Goal: Task Accomplishment & Management: Complete application form

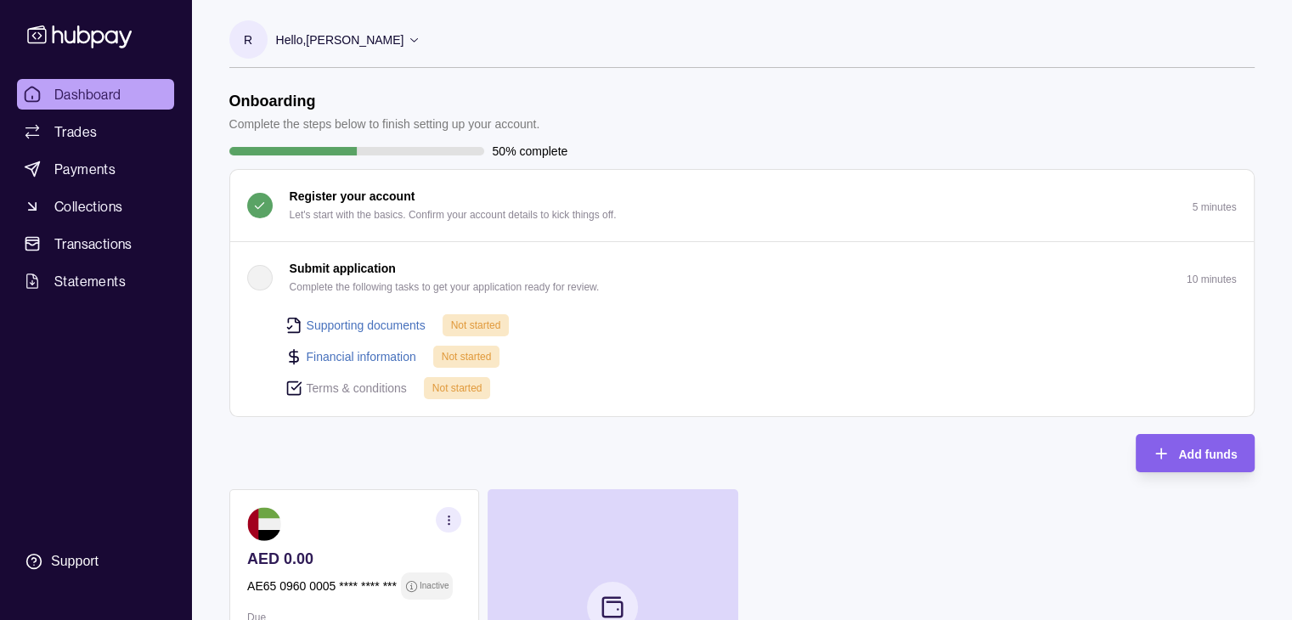
click at [476, 331] on p "Not started" at bounding box center [476, 325] width 50 height 19
click at [360, 270] on p "Submit application" at bounding box center [343, 268] width 106 height 19
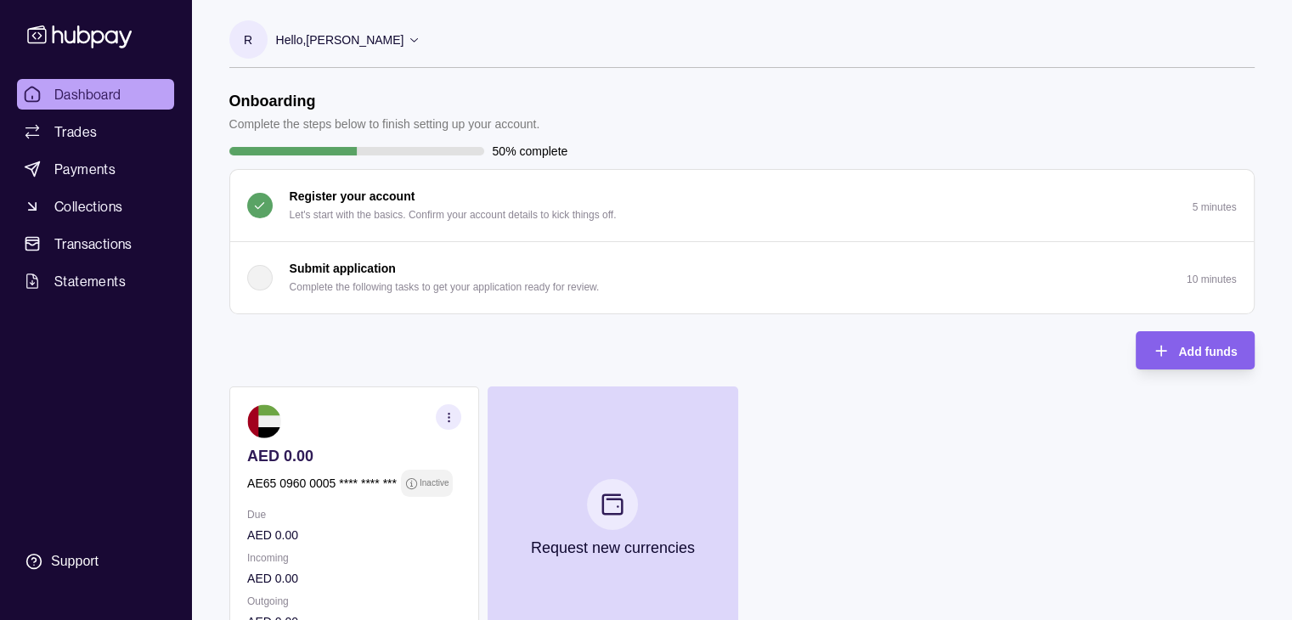
click at [260, 281] on div "button" at bounding box center [259, 277] width 25 height 25
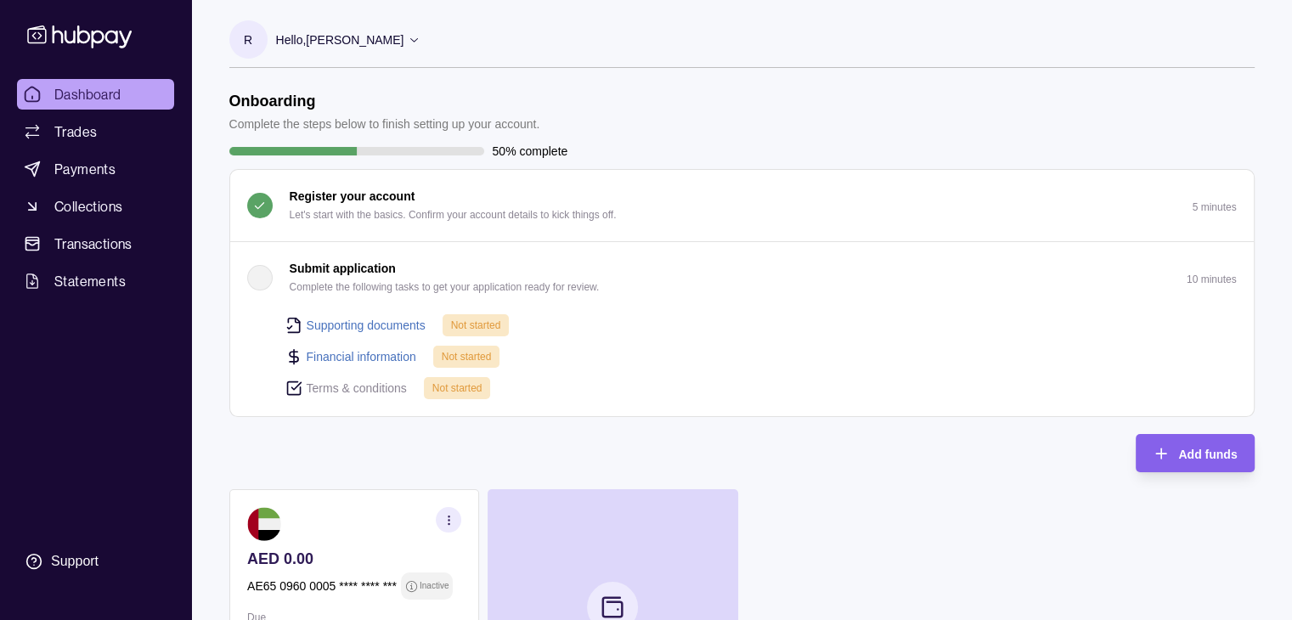
click at [376, 278] on p "Complete the following tasks to get your application ready for review." at bounding box center [445, 287] width 310 height 19
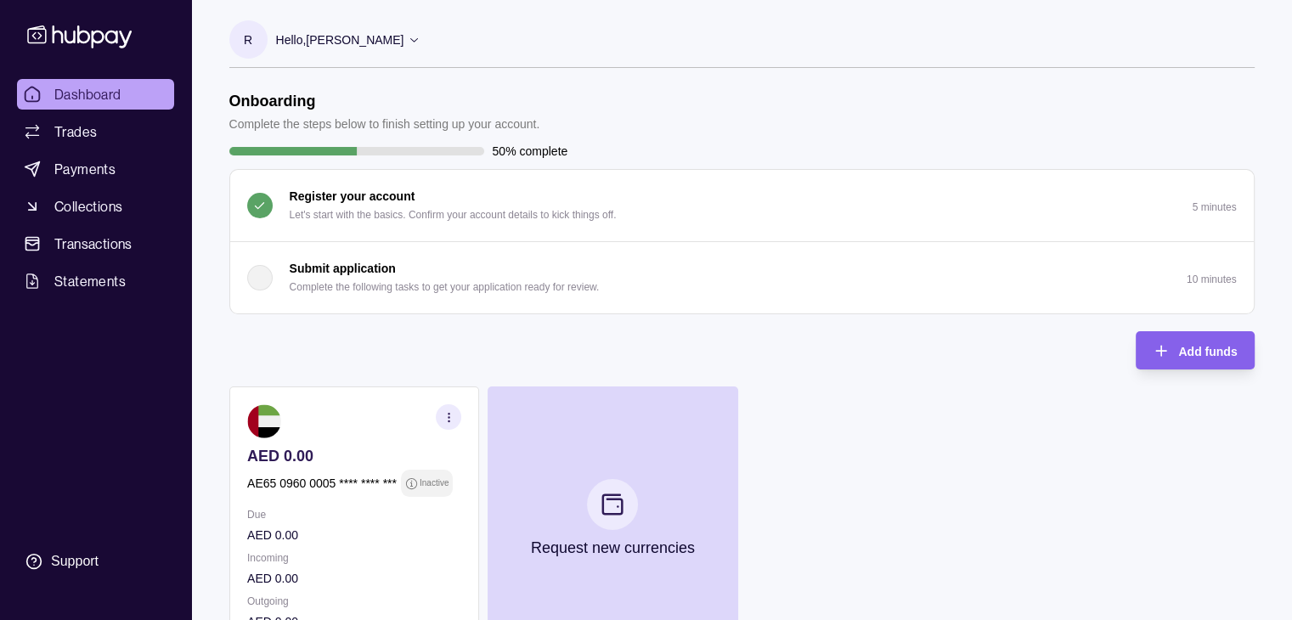
click at [262, 274] on div "button" at bounding box center [259, 277] width 25 height 25
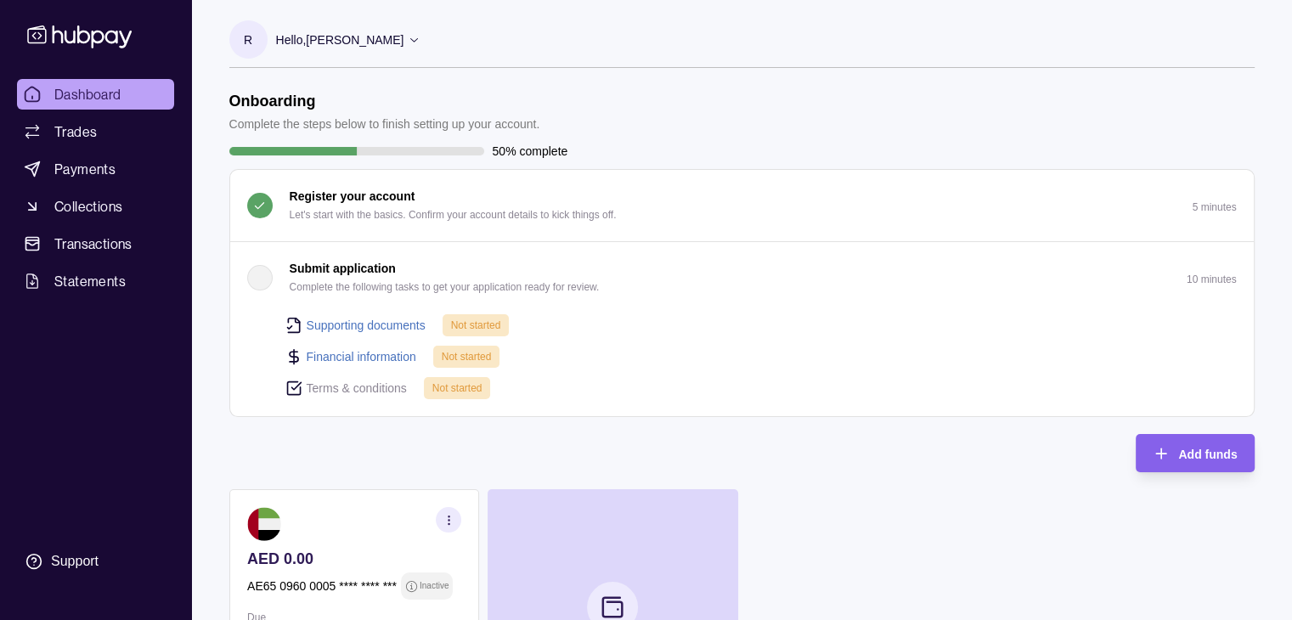
click at [255, 277] on div "button" at bounding box center [259, 277] width 25 height 25
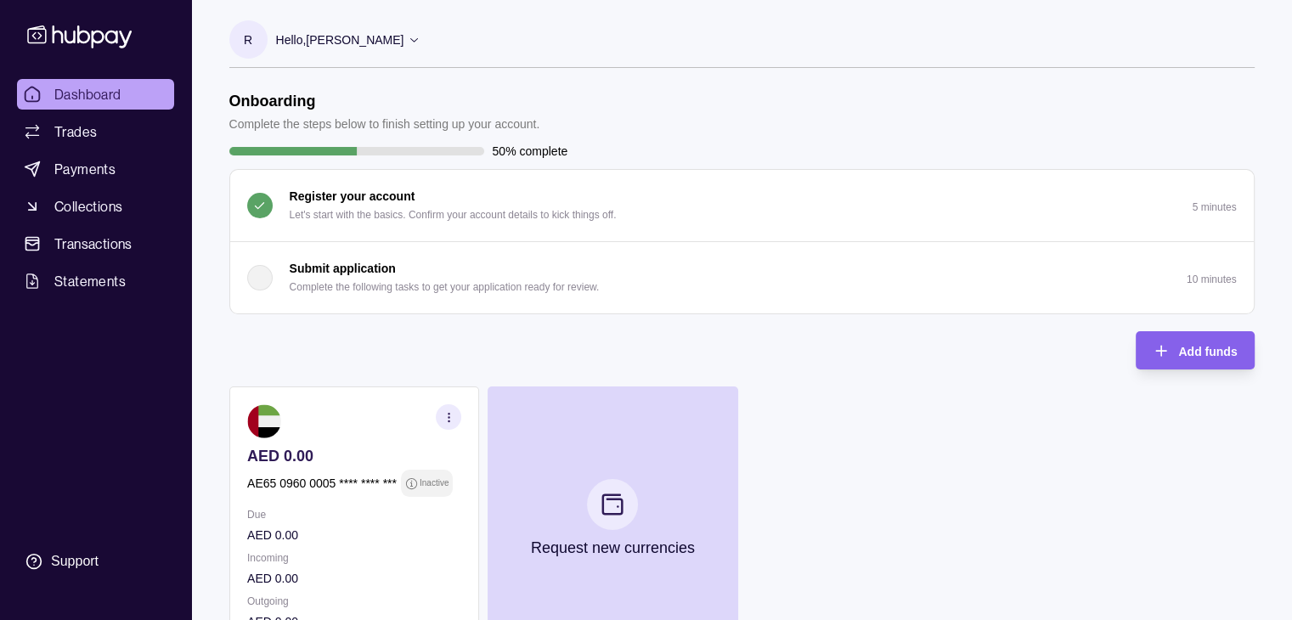
click at [255, 277] on div "button" at bounding box center [259, 277] width 25 height 25
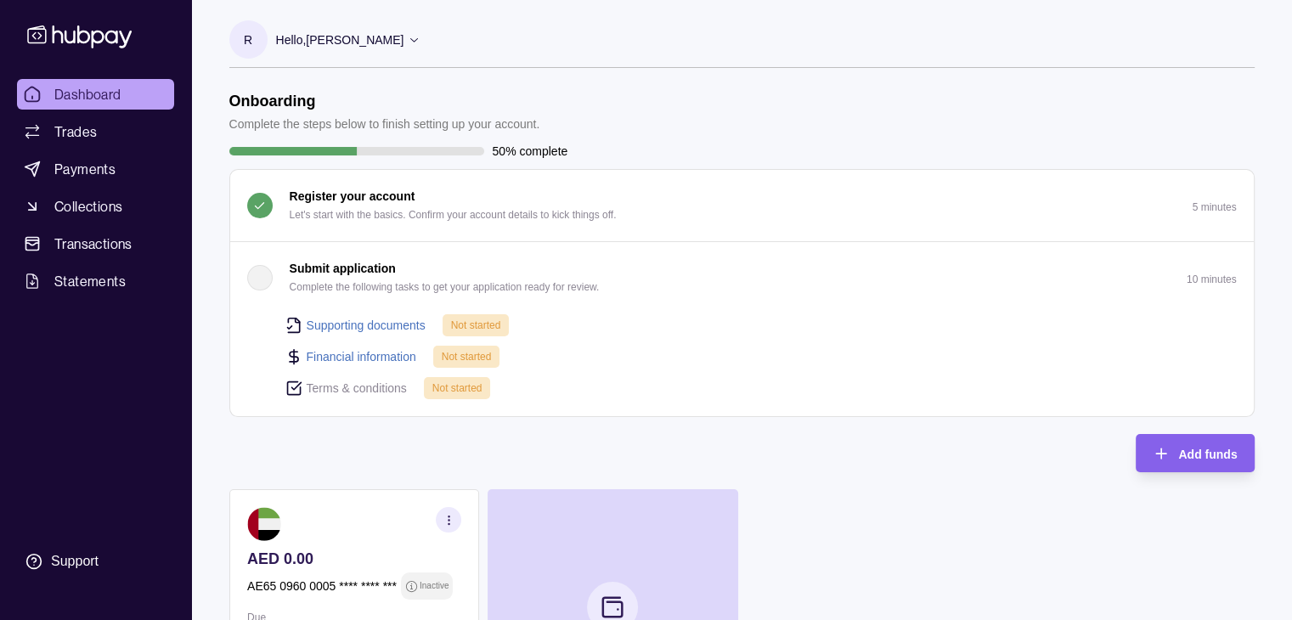
click at [323, 145] on div "50% complete" at bounding box center [742, 151] width 1026 height 19
click at [267, 275] on div "button" at bounding box center [259, 277] width 25 height 25
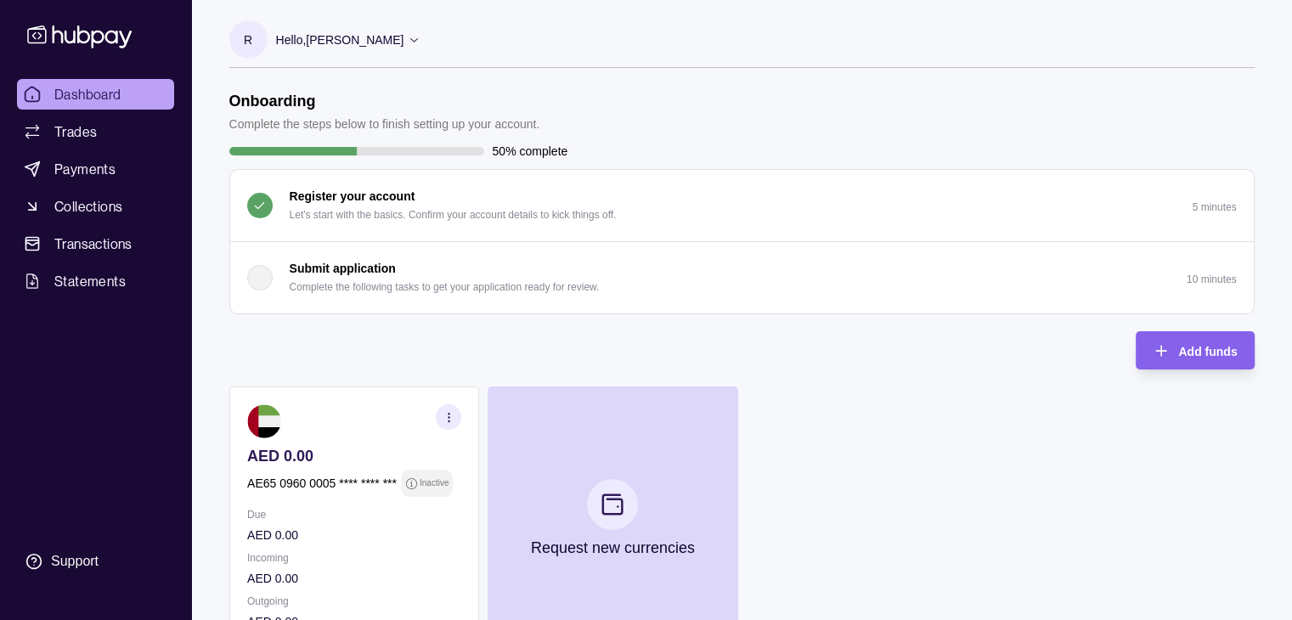
click at [267, 275] on div "button" at bounding box center [259, 277] width 25 height 25
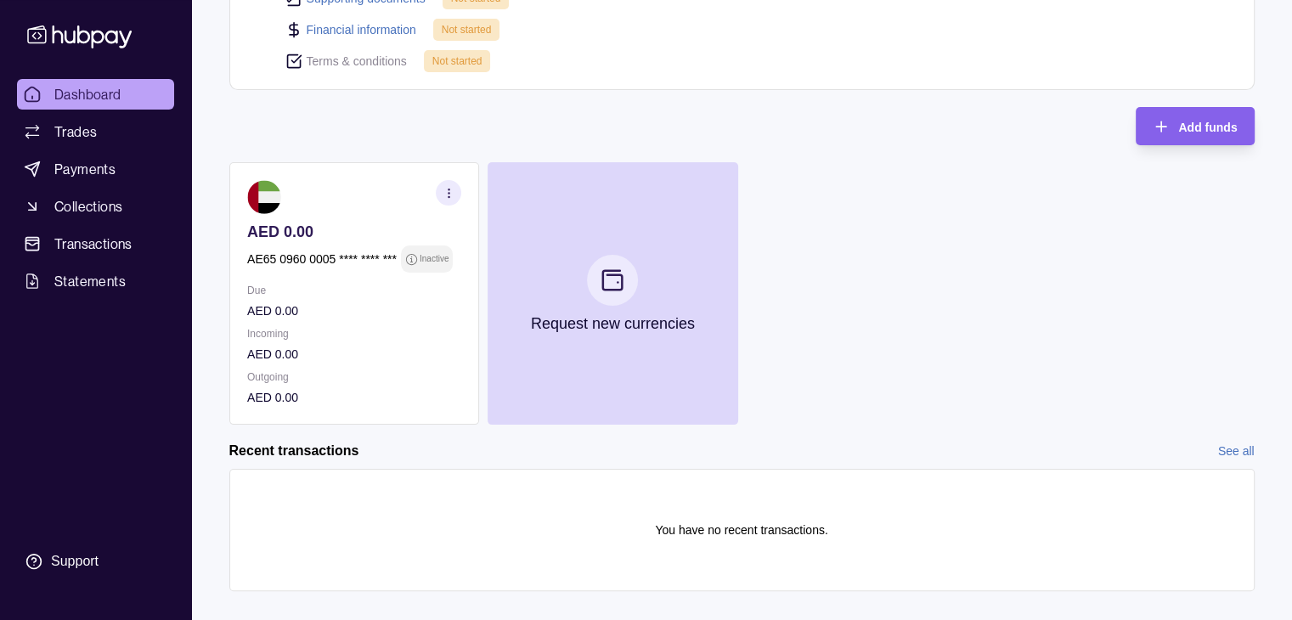
scroll to position [340, 0]
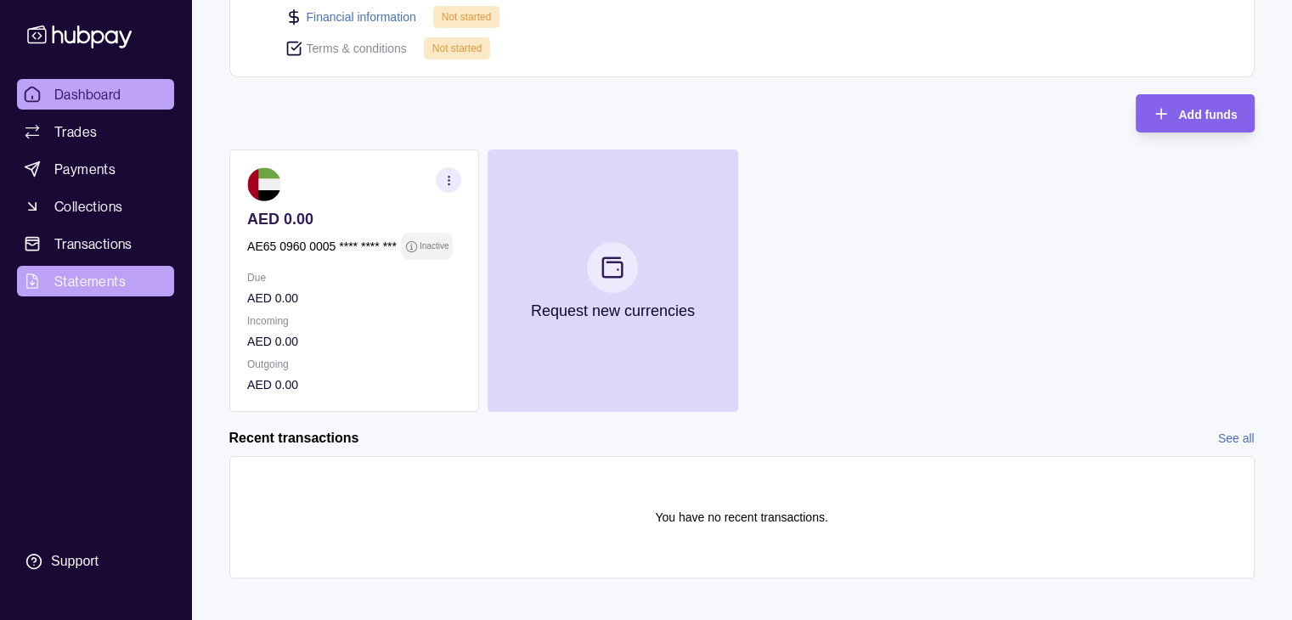
click at [102, 279] on span "Statements" at bounding box center [89, 281] width 71 height 20
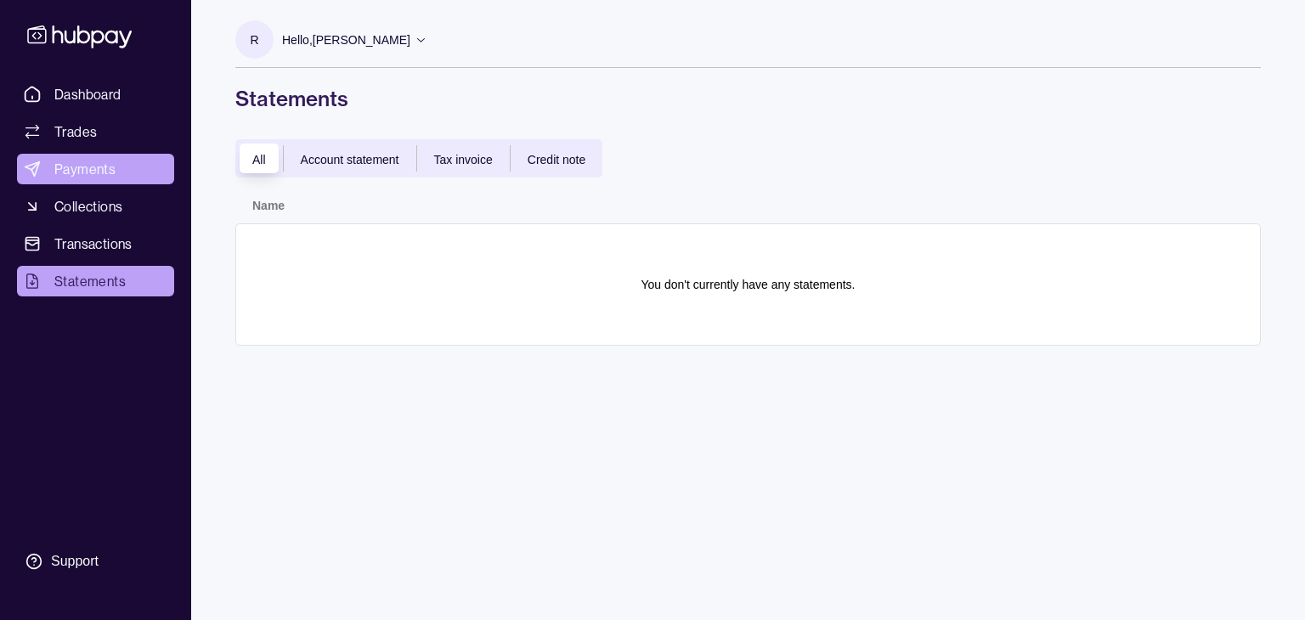
click at [92, 159] on span "Payments" at bounding box center [84, 169] width 61 height 20
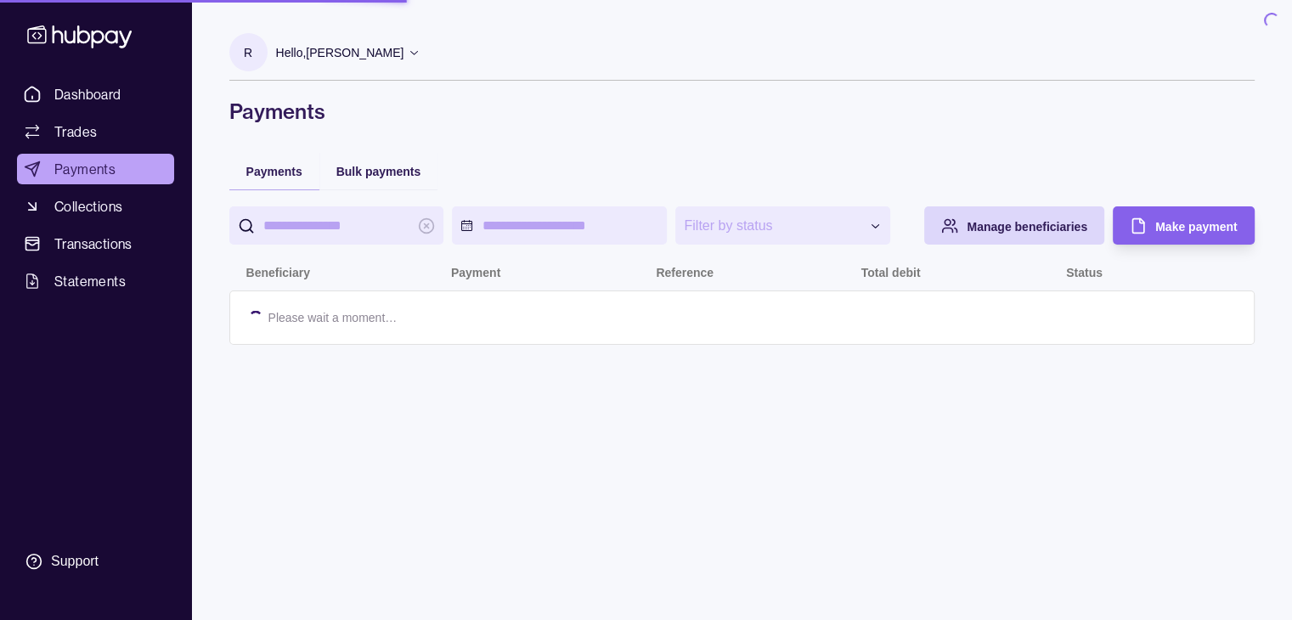
click at [75, 86] on span "Dashboard" at bounding box center [87, 94] width 67 height 20
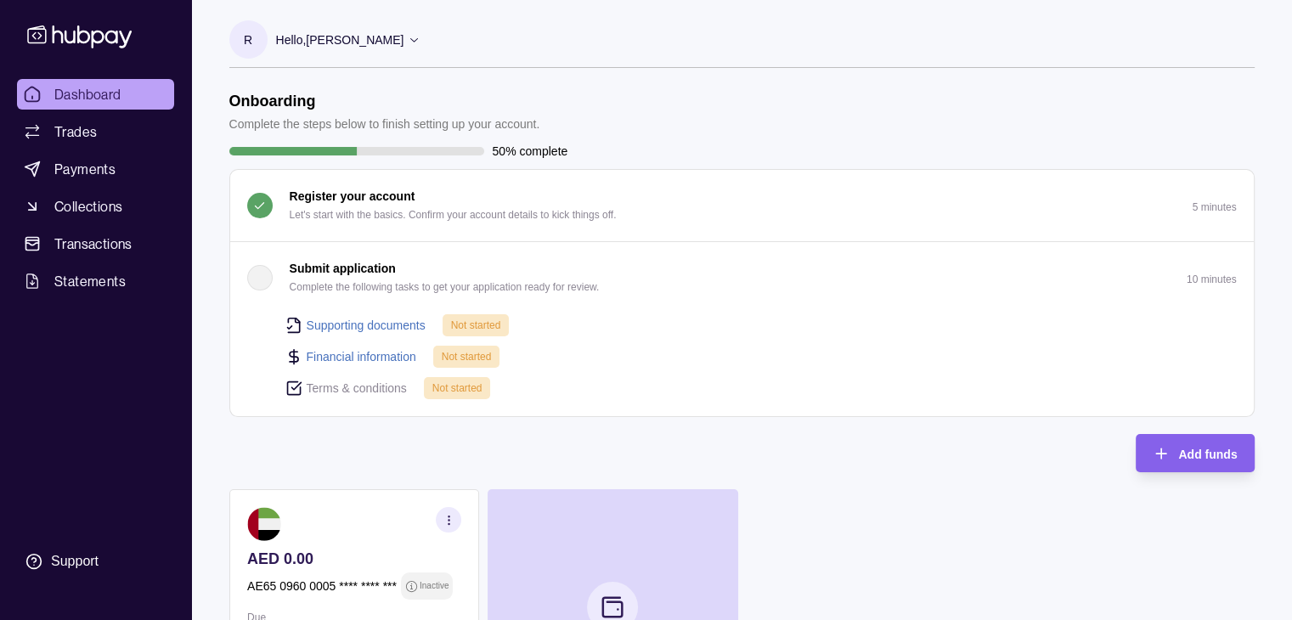
drag, startPoint x: 409, startPoint y: 148, endPoint x: 376, endPoint y: 151, distance: 32.5
click at [376, 151] on div at bounding box center [356, 151] width 255 height 8
click at [388, 325] on link "Supporting documents" at bounding box center [366, 325] width 119 height 19
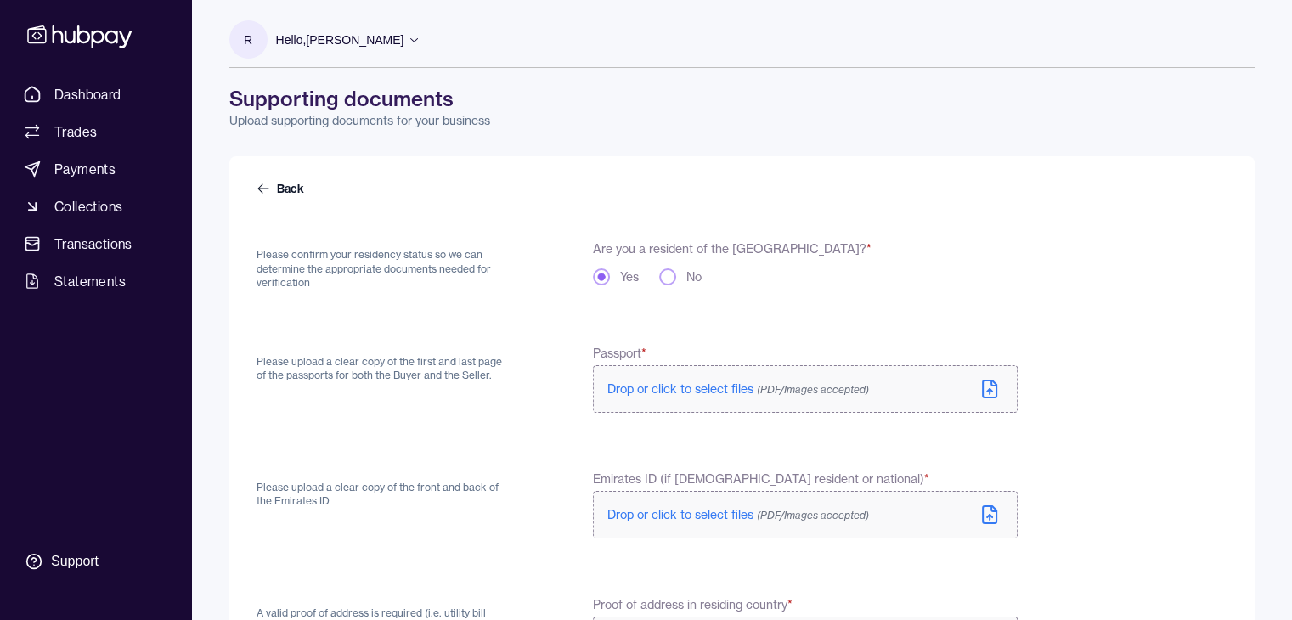
click at [709, 387] on span "Drop or click to select files (PDF/Images accepted)" at bounding box center [738, 388] width 262 height 15
click at [853, 520] on span "(PDF/Images accepted)" at bounding box center [813, 515] width 112 height 13
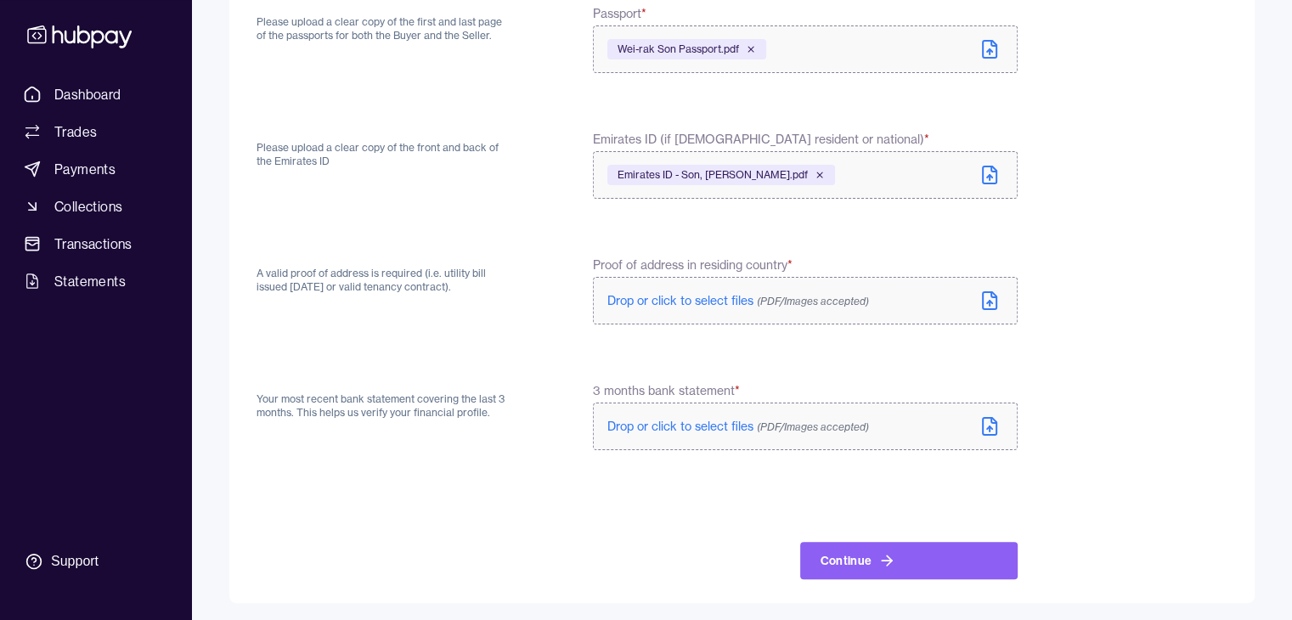
scroll to position [343, 0]
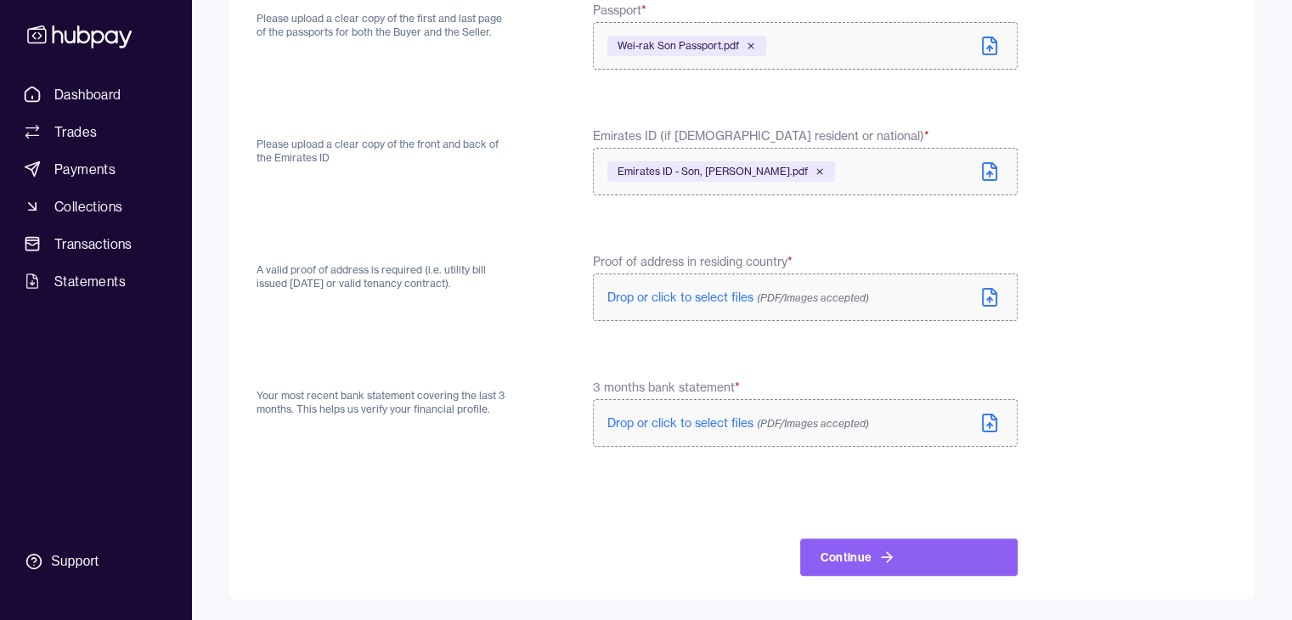
click at [658, 301] on span "Drop or click to select files (PDF/Images accepted)" at bounding box center [738, 297] width 262 height 15
click at [673, 290] on span "Drop or click to select files (PDF/Images accepted)" at bounding box center [738, 297] width 262 height 15
click at [734, 428] on span "Drop or click to select files (PDF/Images accepted)" at bounding box center [738, 422] width 262 height 15
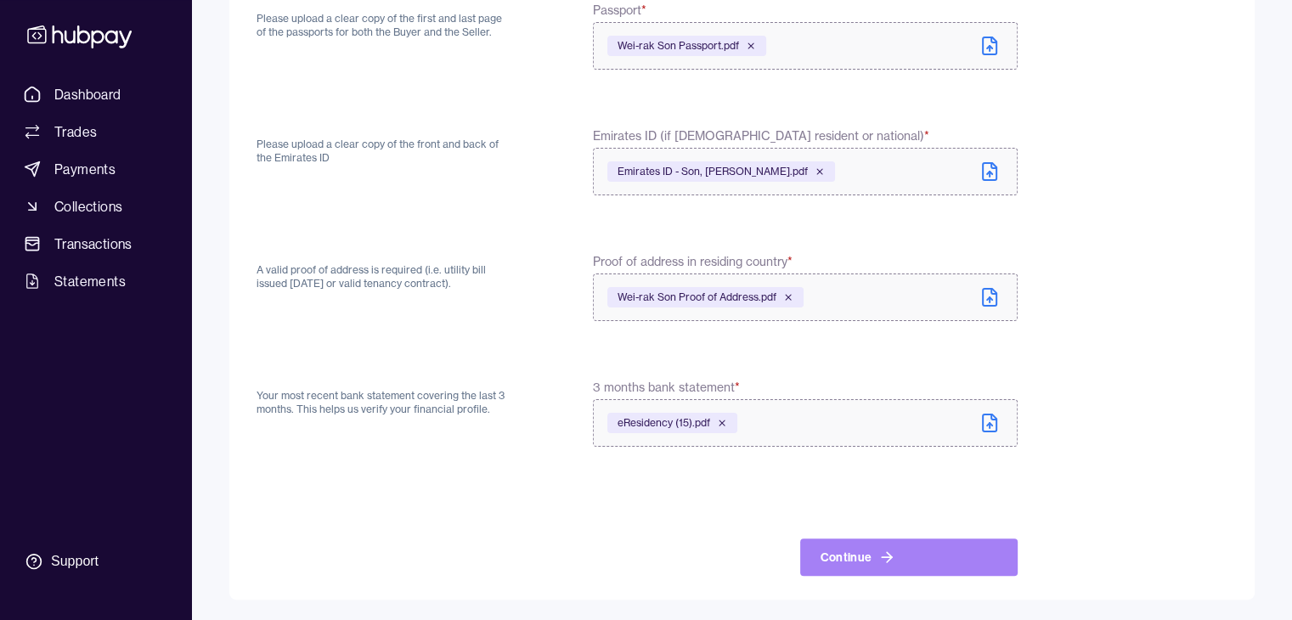
click at [953, 555] on button "Continue" at bounding box center [909, 557] width 218 height 37
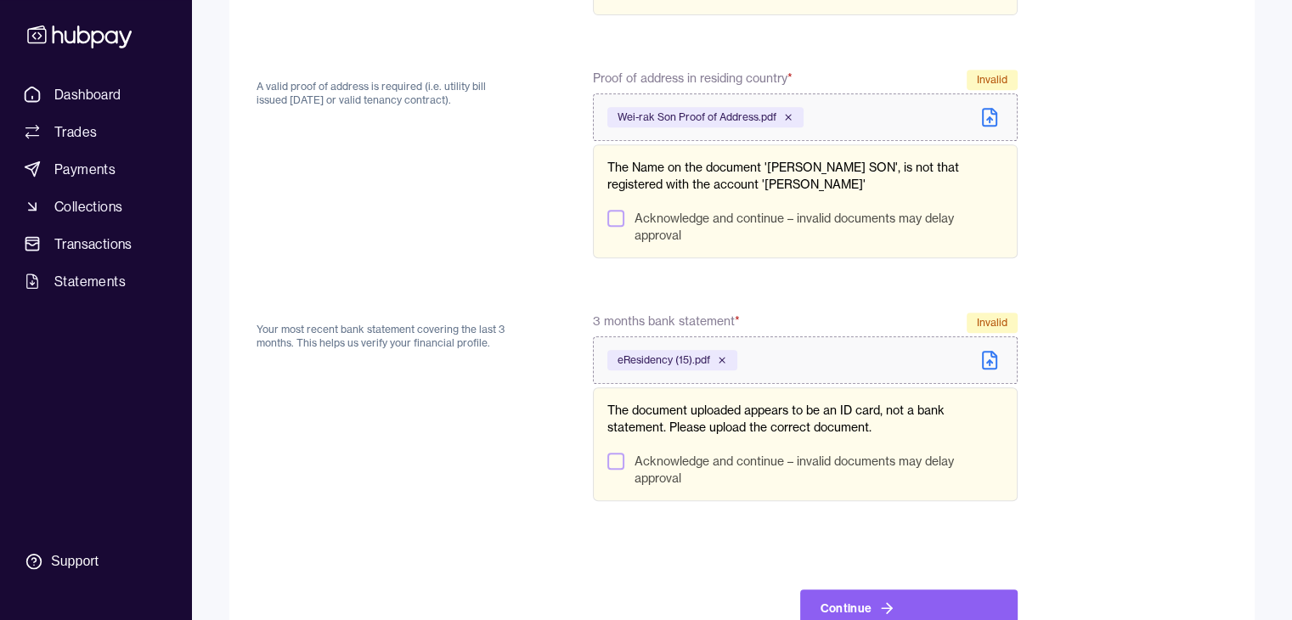
scroll to position [805, 0]
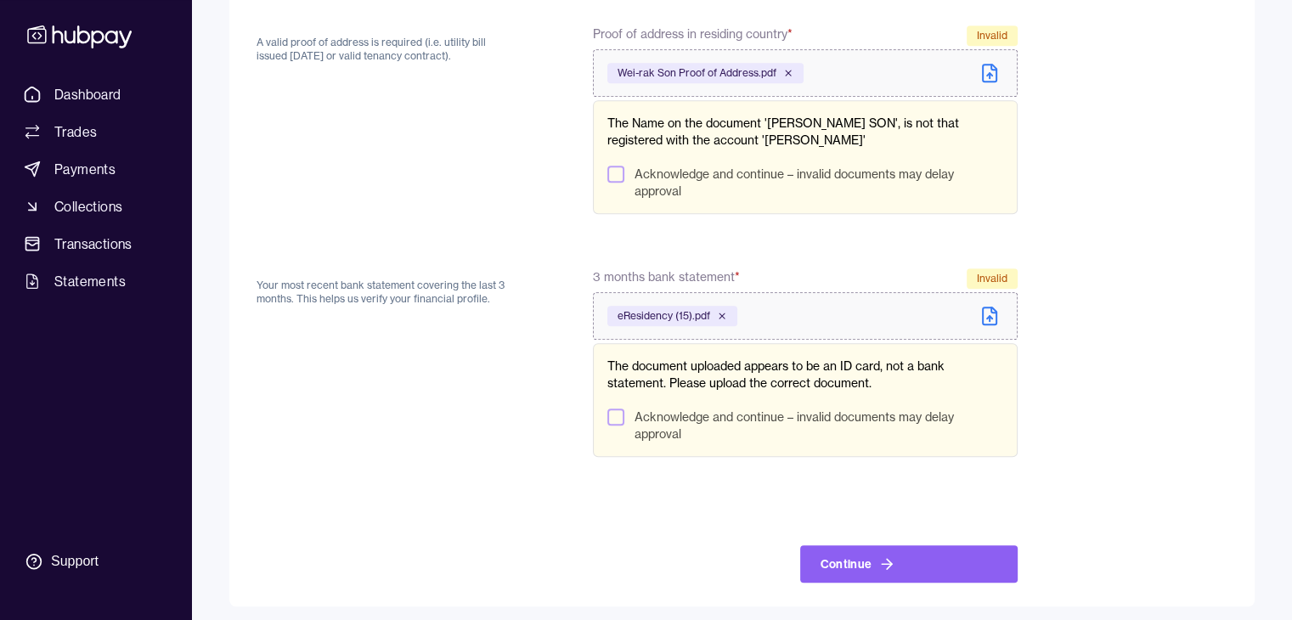
click at [742, 415] on label "Acknowledge and continue – invalid documents may delay approval" at bounding box center [819, 426] width 368 height 34
click at [624, 415] on button "Acknowledge and continue – invalid documents may delay approval" at bounding box center [615, 417] width 17 height 17
click at [934, 580] on button "Continue" at bounding box center [909, 563] width 218 height 37
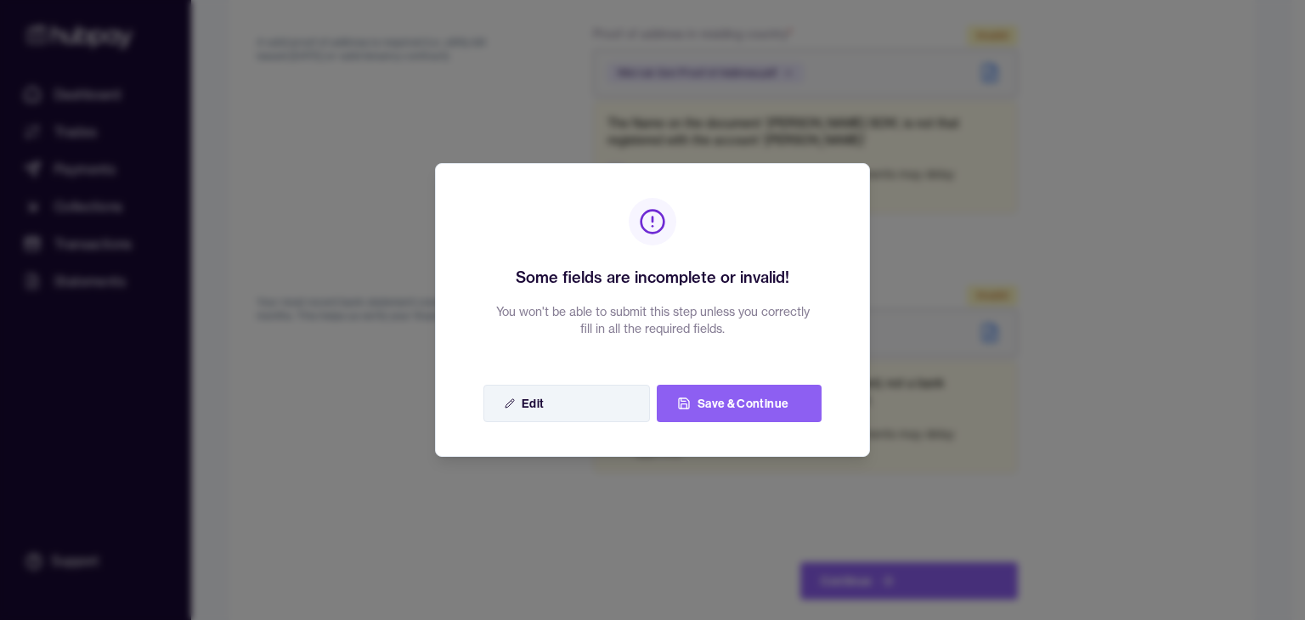
click at [576, 397] on button "Edit" at bounding box center [566, 403] width 167 height 37
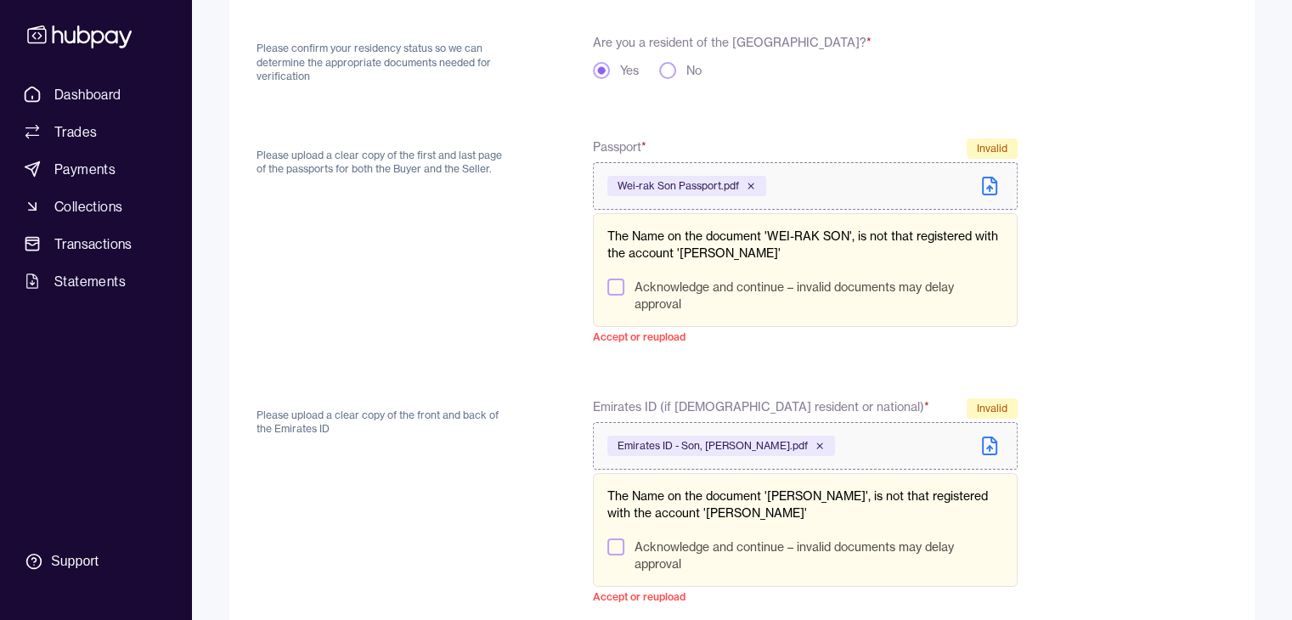
scroll to position [160, 0]
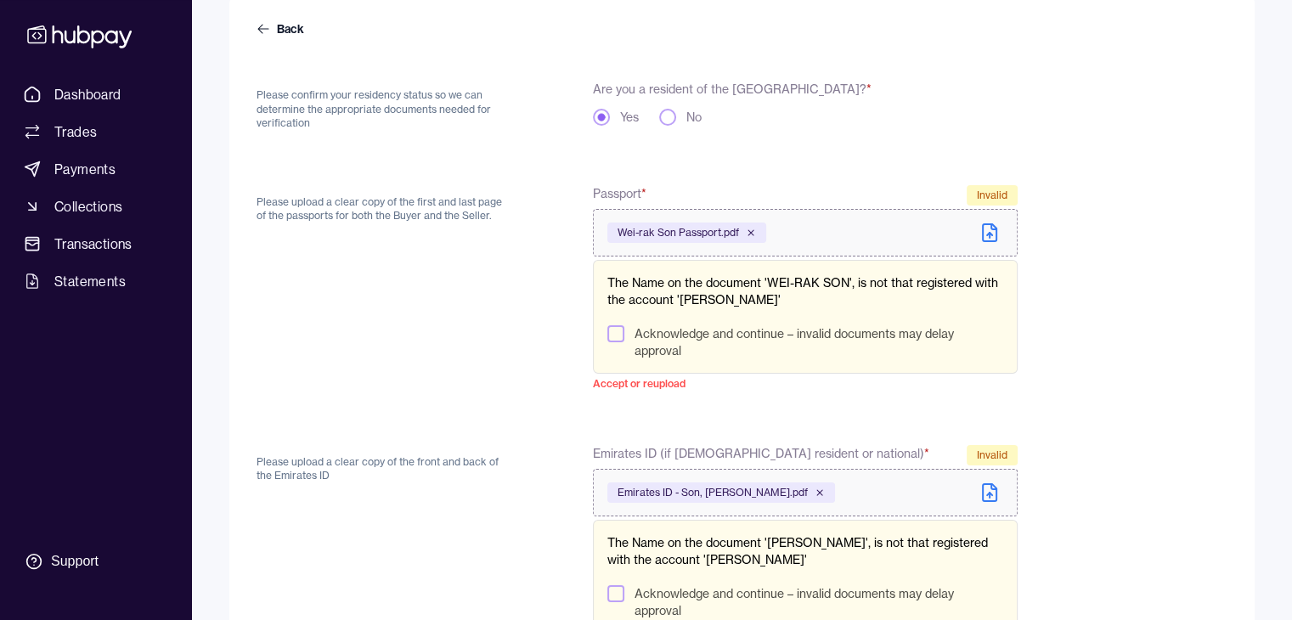
click at [612, 335] on button "Acknowledge and continue – invalid documents may delay approval" at bounding box center [615, 333] width 17 height 17
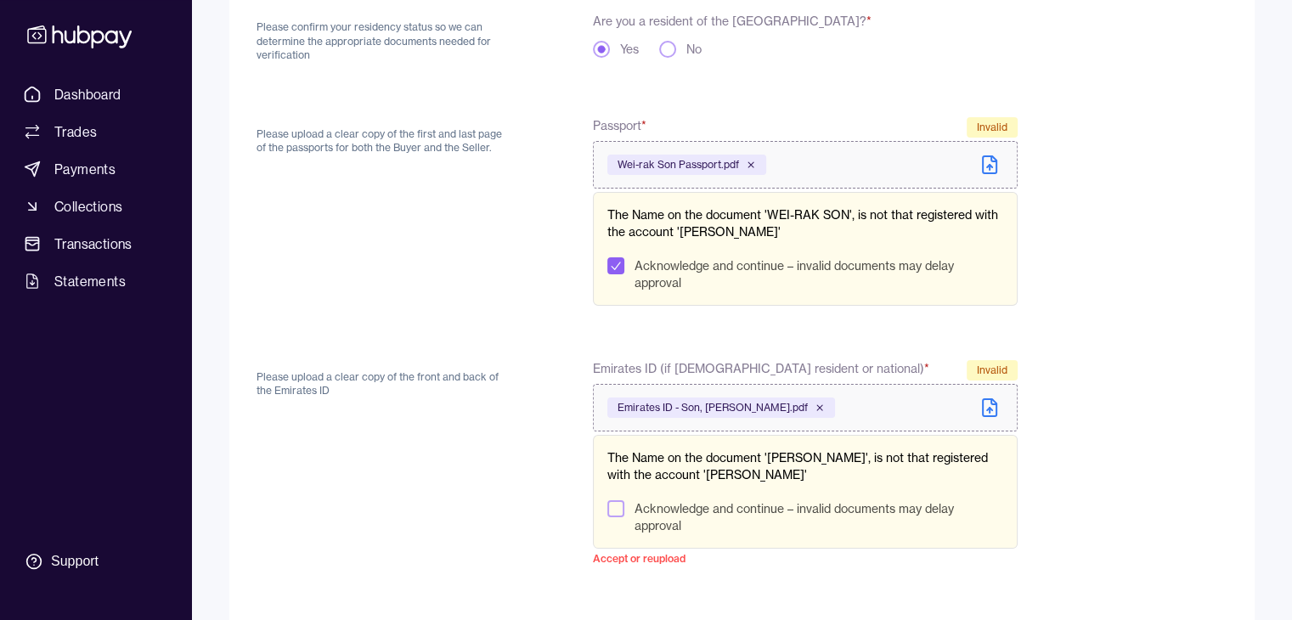
scroll to position [330, 0]
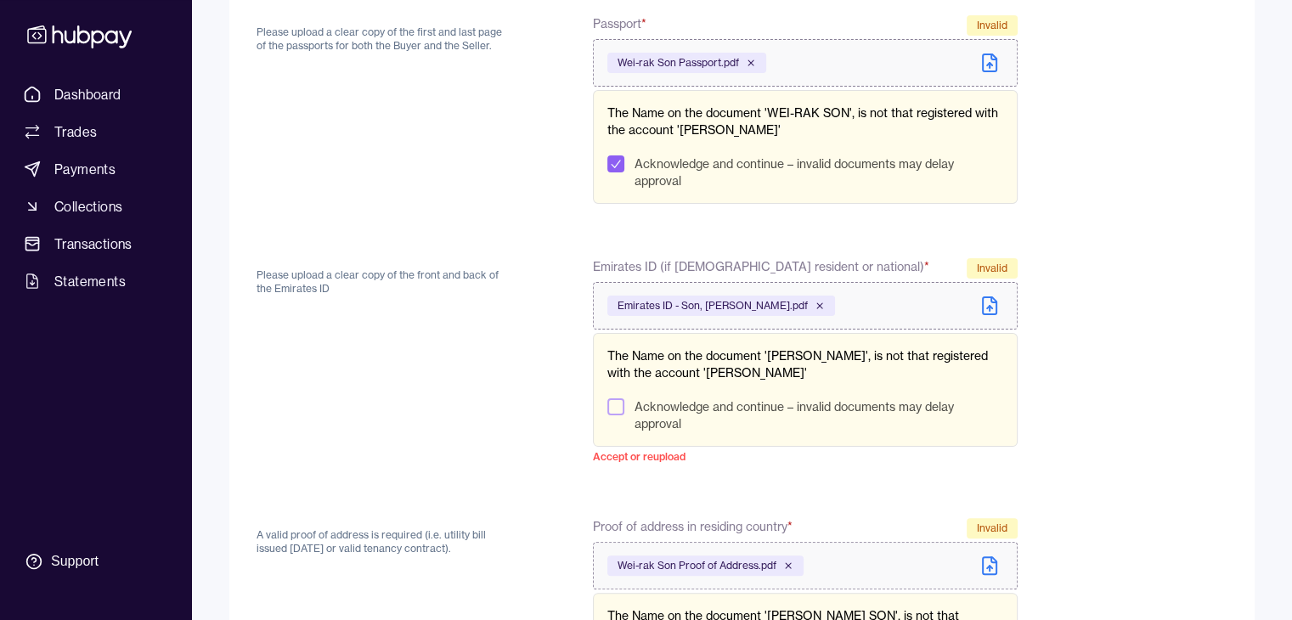
click at [616, 398] on button "Acknowledge and continue – invalid documents may delay approval" at bounding box center [615, 406] width 17 height 17
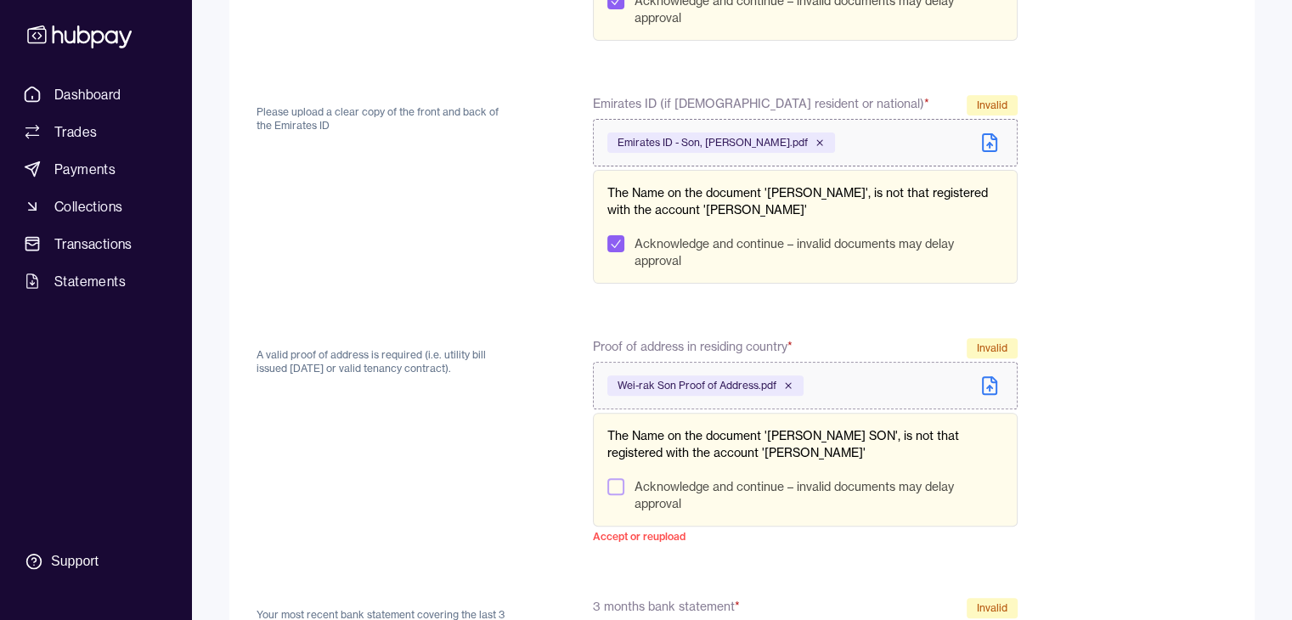
scroll to position [500, 0]
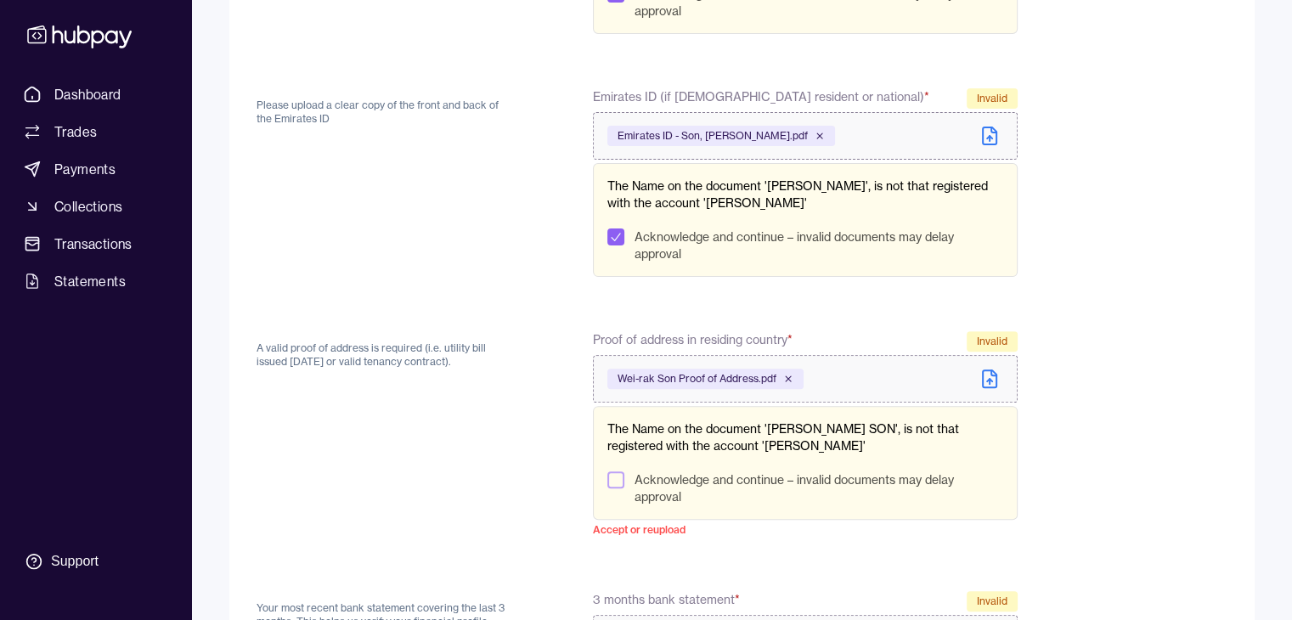
click at [618, 481] on button "Acknowledge and continue – invalid documents may delay approval" at bounding box center [615, 480] width 17 height 17
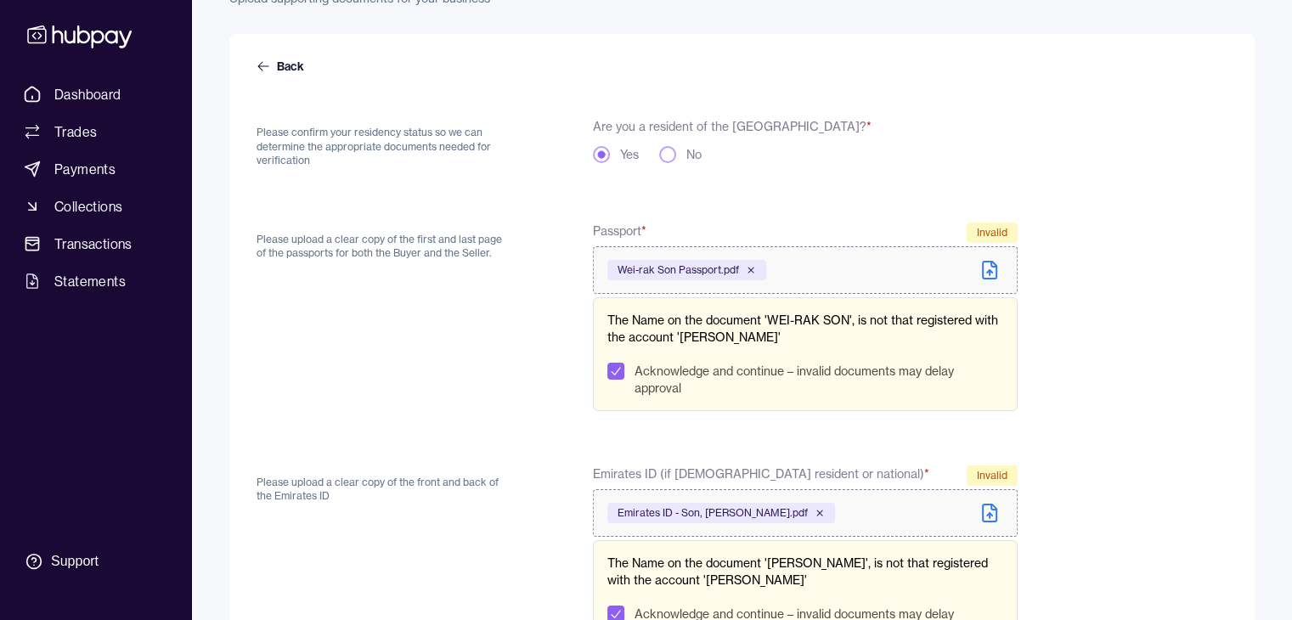
scroll to position [0, 0]
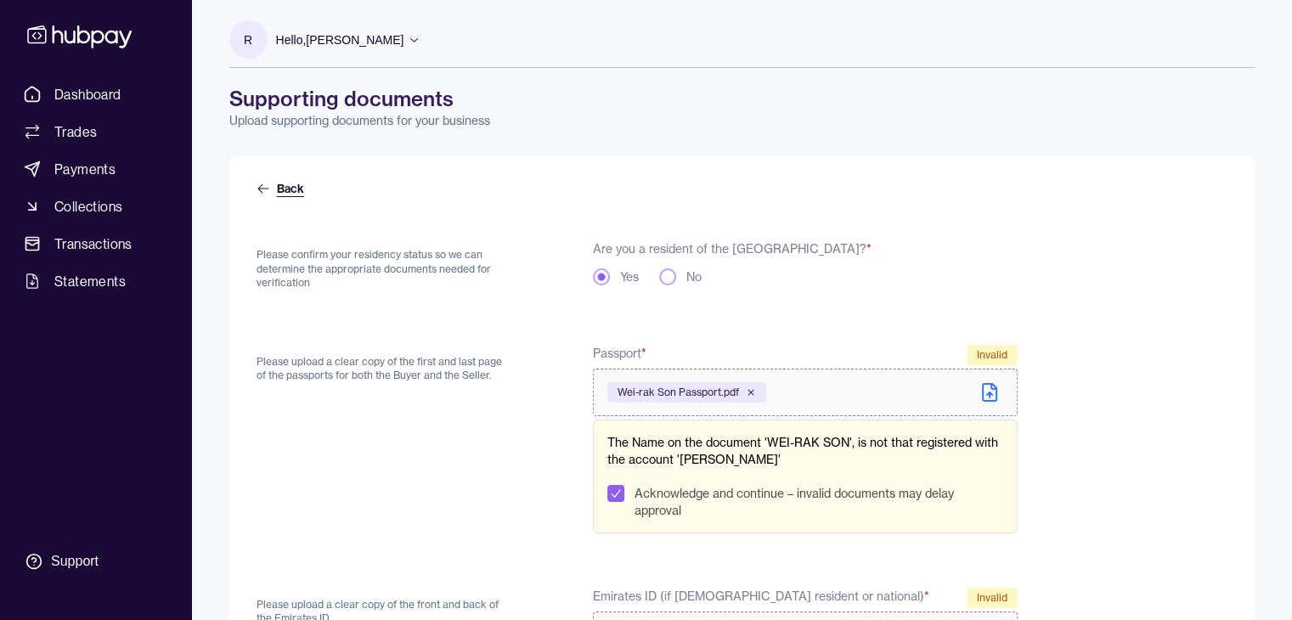
click at [268, 191] on icon at bounding box center [264, 189] width 14 height 14
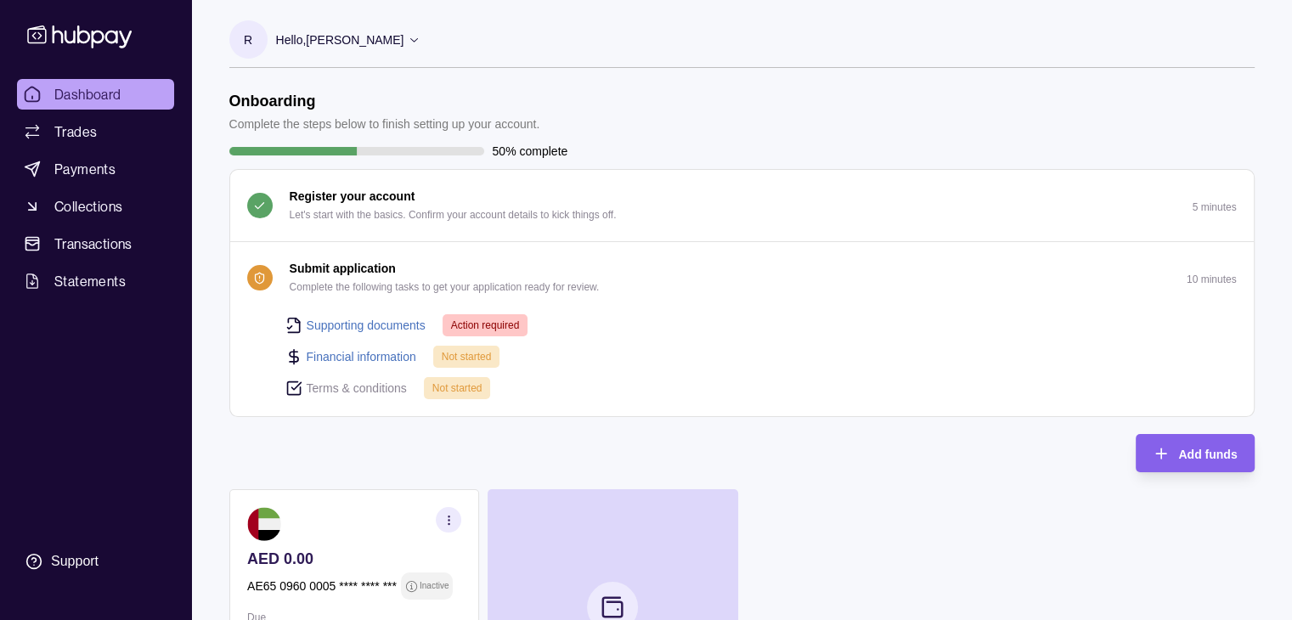
click at [403, 324] on link "Supporting documents" at bounding box center [366, 325] width 119 height 19
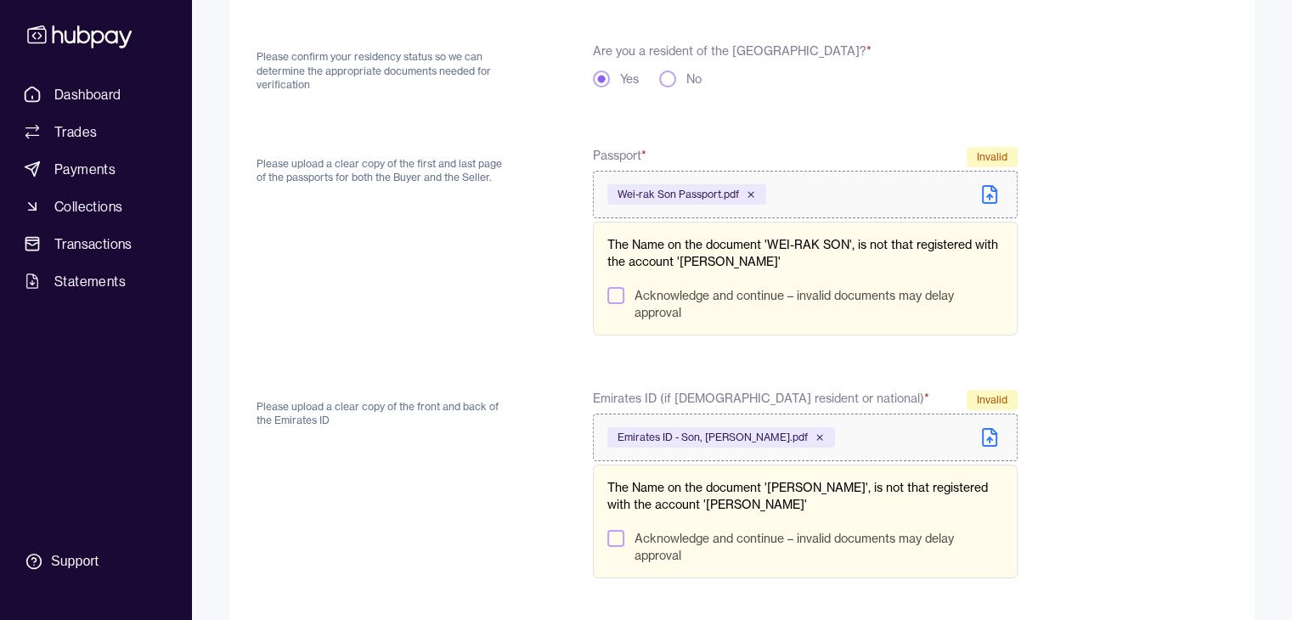
scroll to position [170, 0]
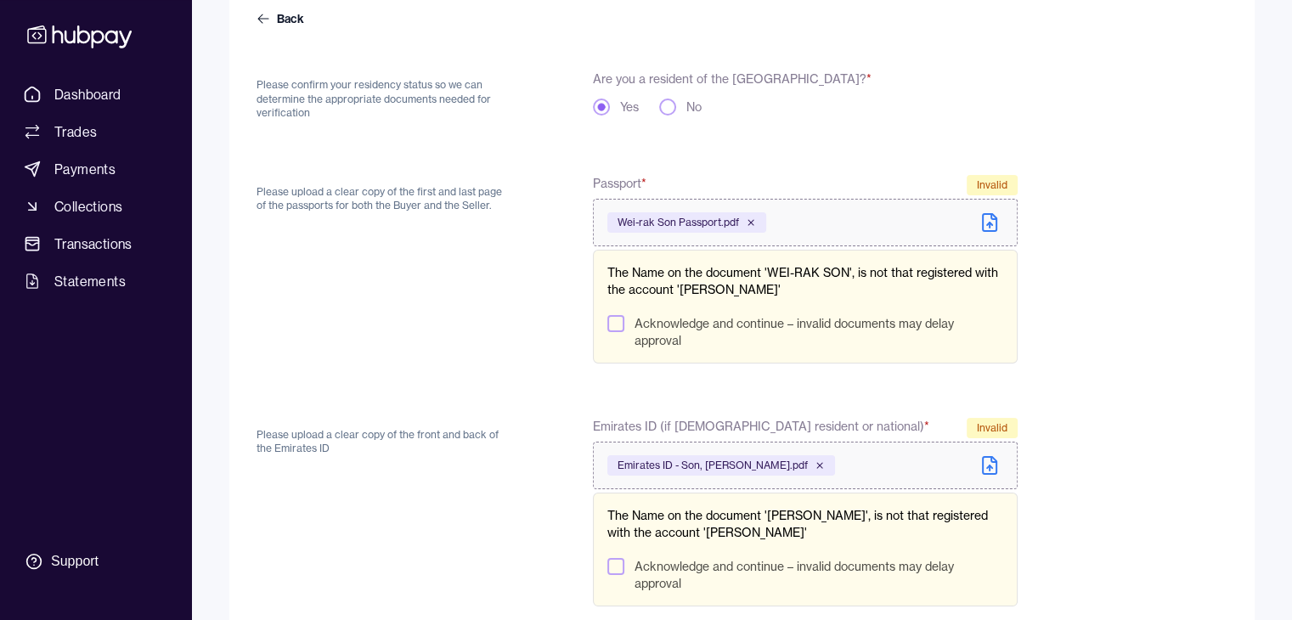
click at [748, 215] on div "Wei-rak Son Passport.pdf" at bounding box center [686, 222] width 159 height 20
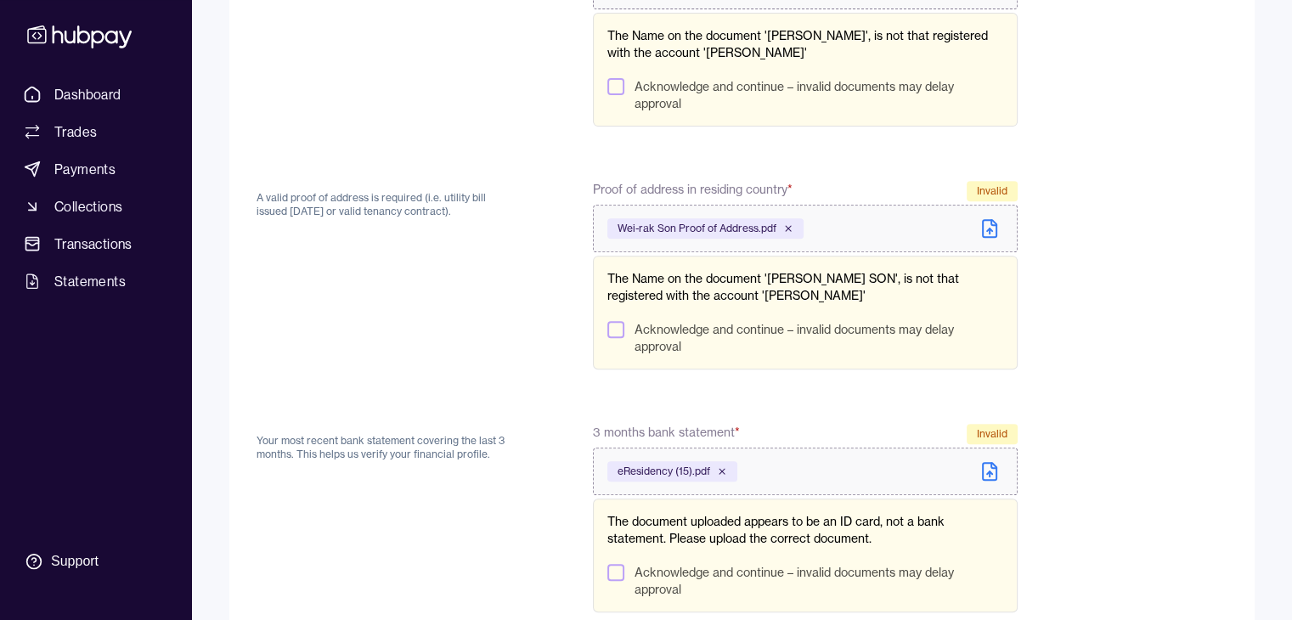
scroll to position [811, 0]
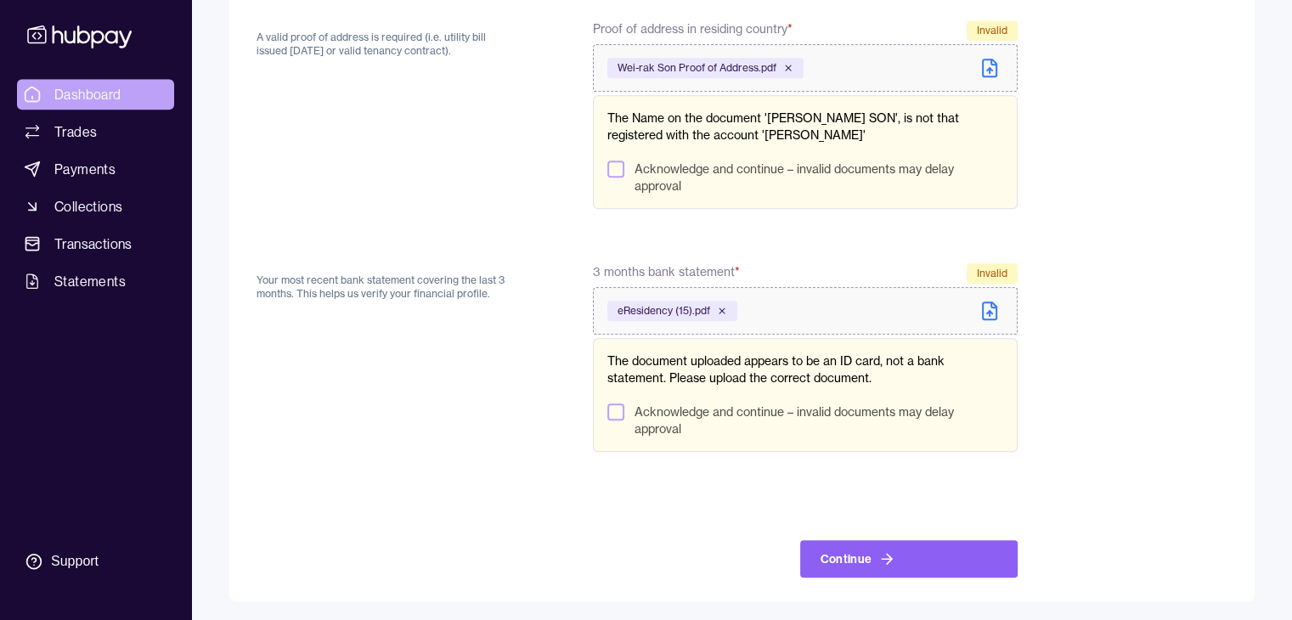
click at [93, 85] on span "Dashboard" at bounding box center [87, 94] width 67 height 20
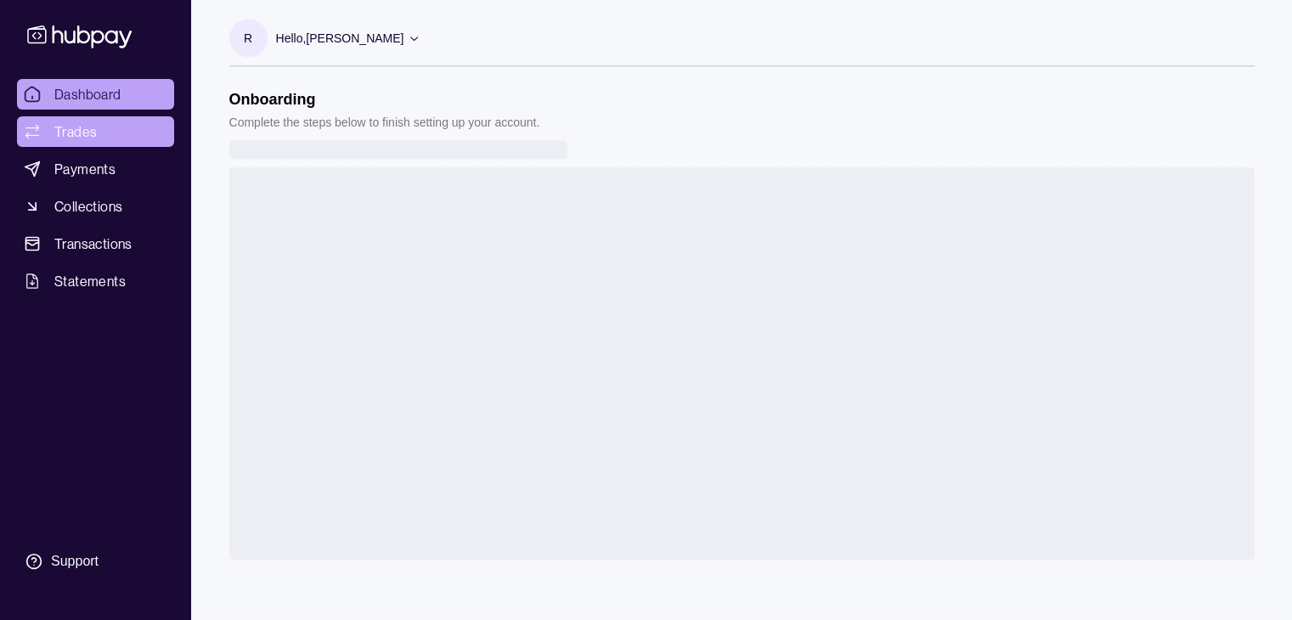
click at [92, 133] on span "Trades" at bounding box center [75, 131] width 42 height 20
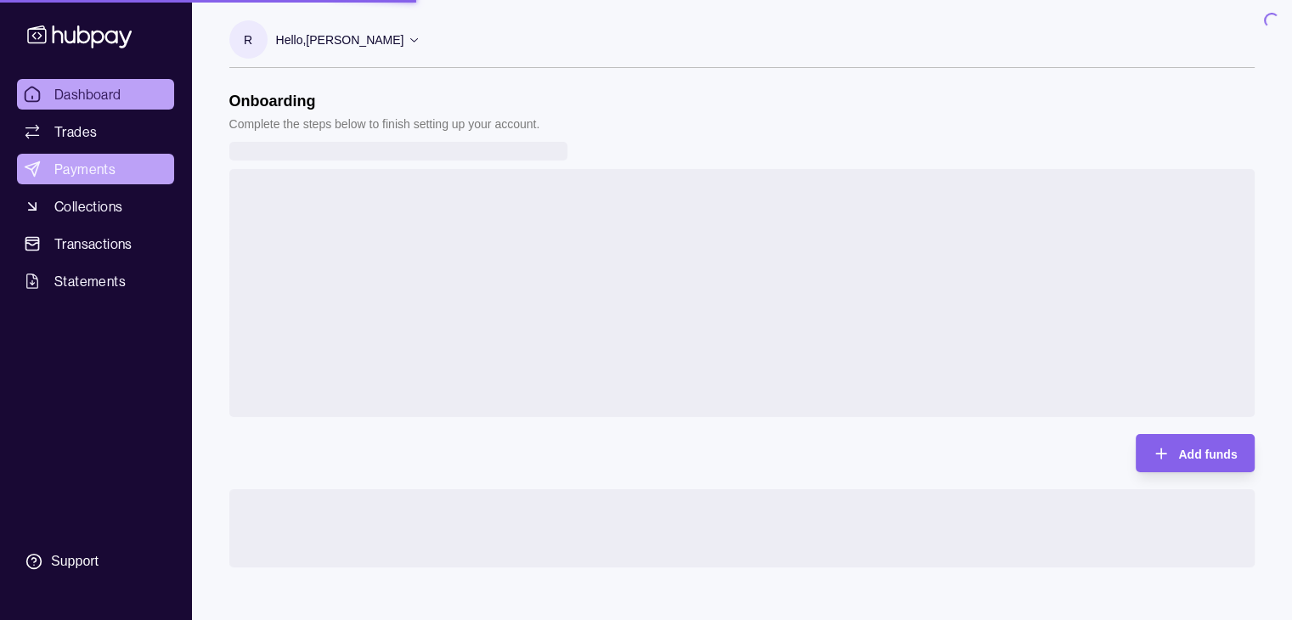
click at [103, 178] on span "Payments" at bounding box center [84, 169] width 61 height 20
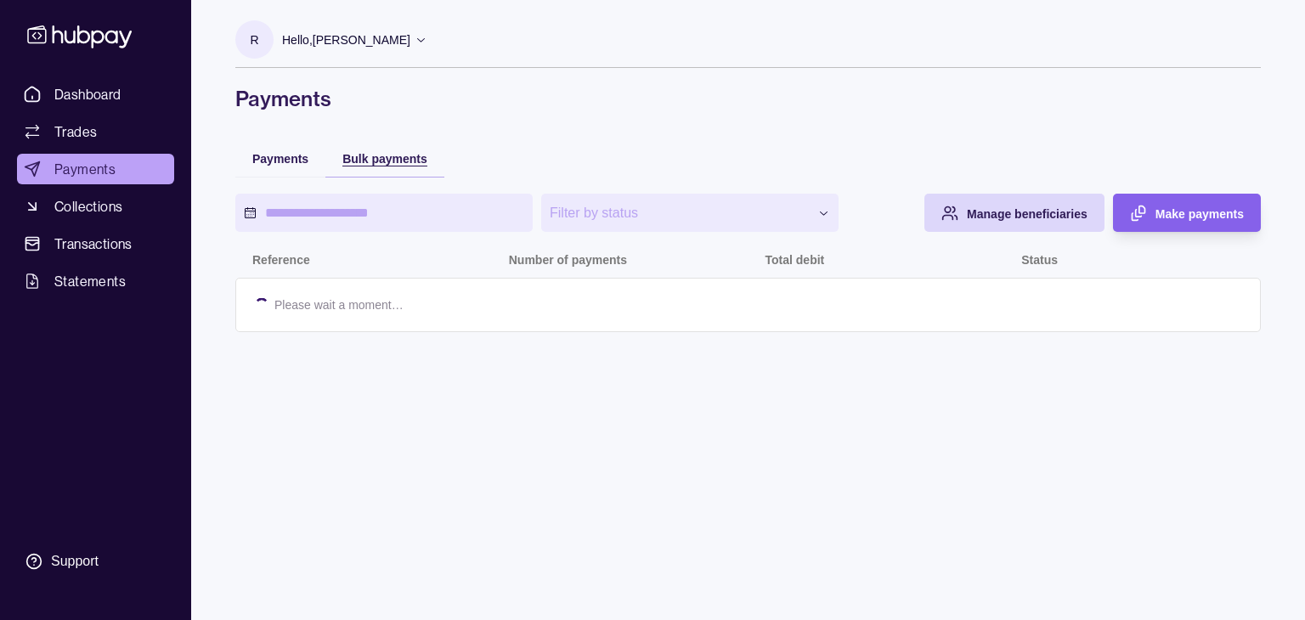
click at [405, 162] on span "Bulk payments" at bounding box center [384, 159] width 85 height 14
click at [280, 150] on div "Payments" at bounding box center [280, 158] width 56 height 20
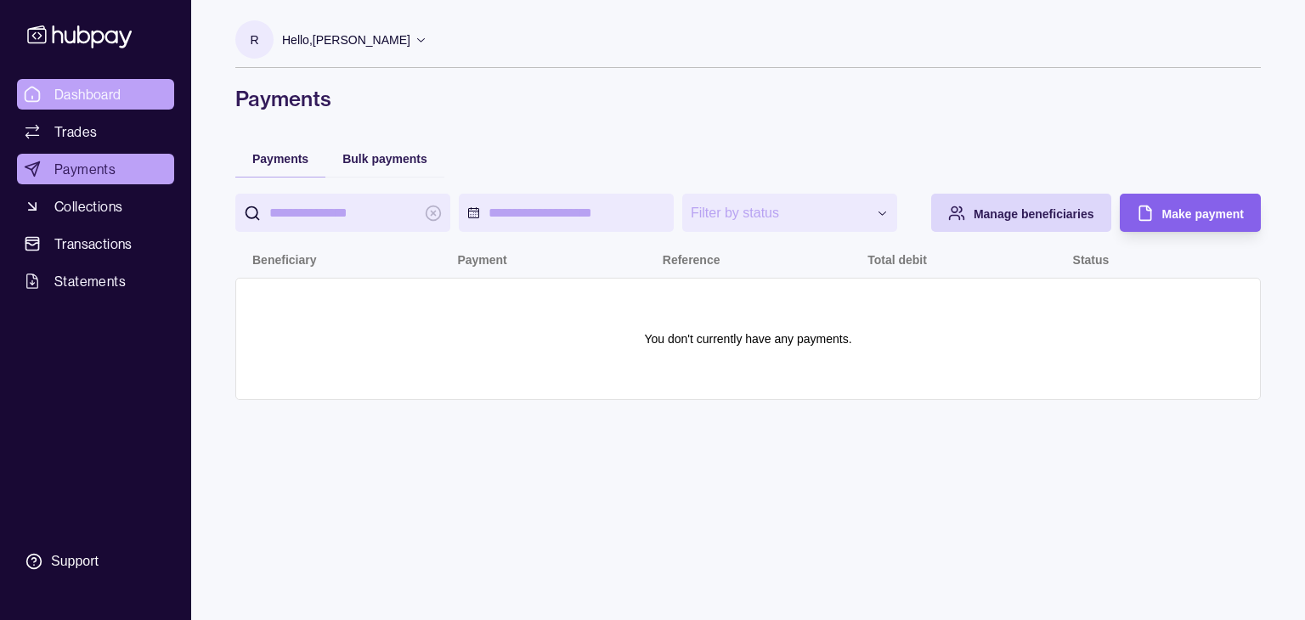
click at [109, 97] on span "Dashboard" at bounding box center [87, 94] width 67 height 20
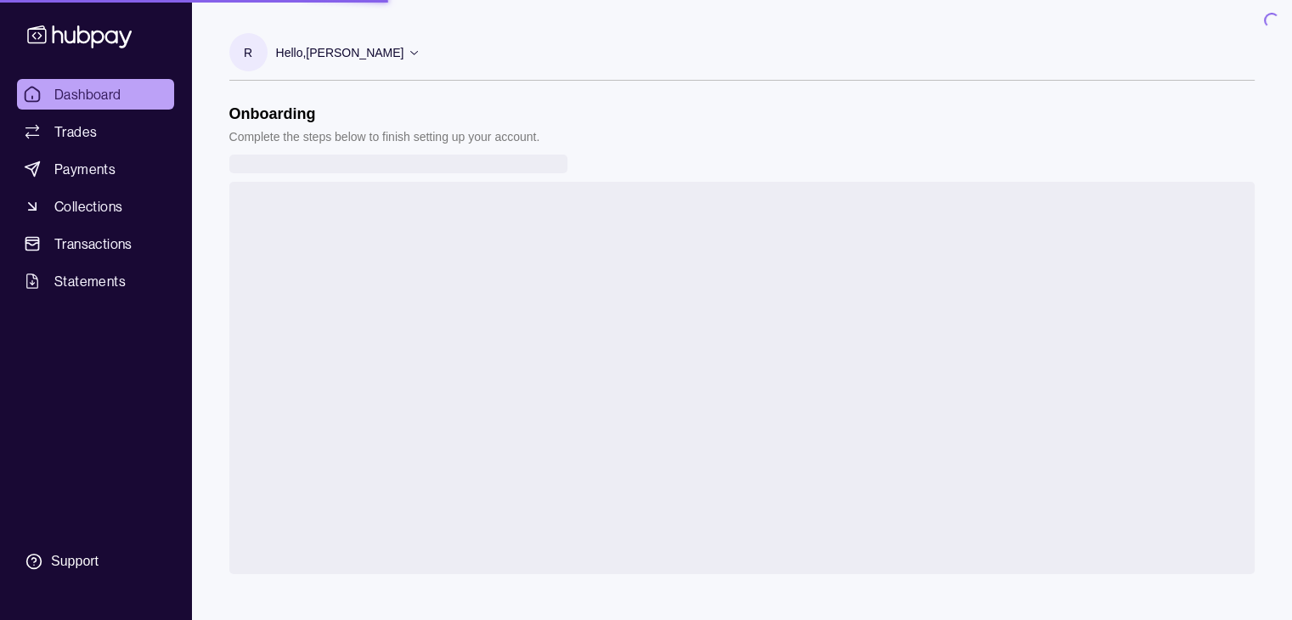
click at [107, 97] on span "Dashboard" at bounding box center [87, 94] width 67 height 20
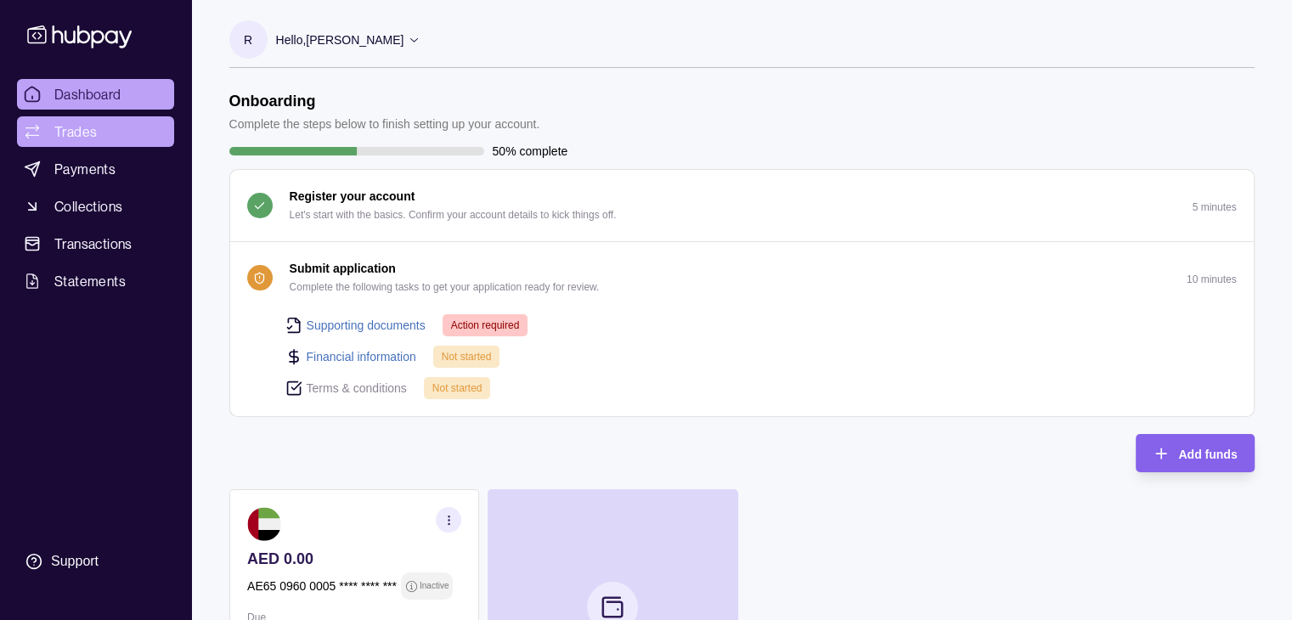
click at [93, 138] on span "Trades" at bounding box center [75, 131] width 42 height 20
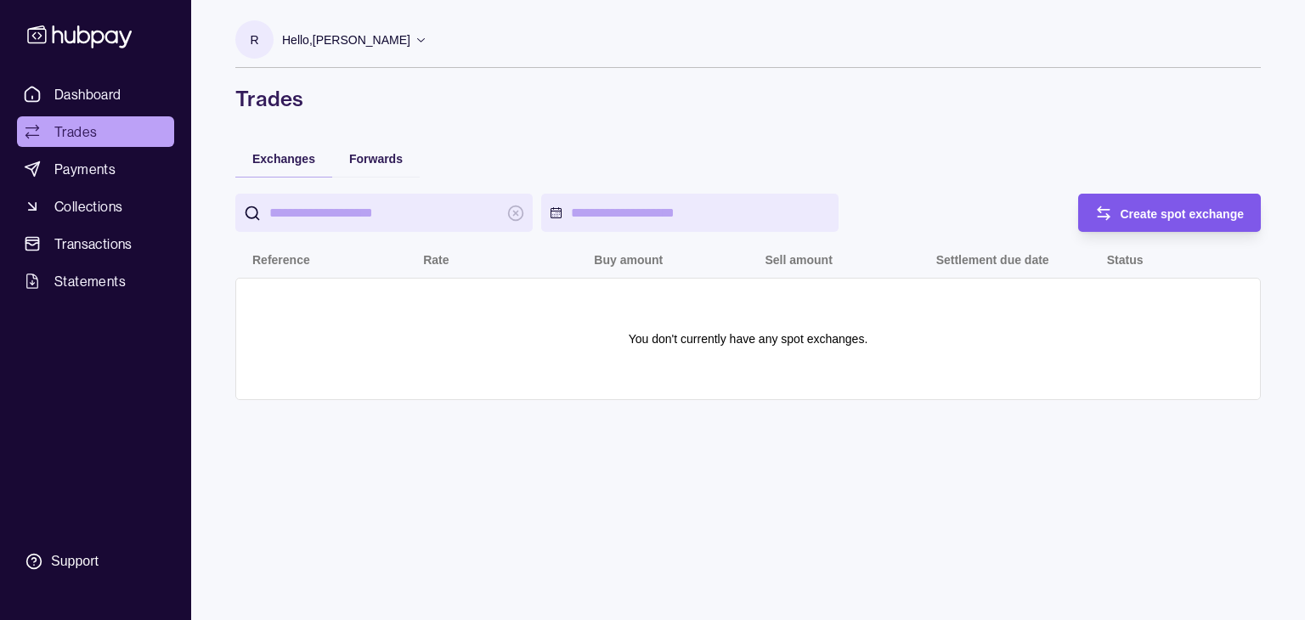
click at [1171, 207] on span "Create spot exchange" at bounding box center [1183, 214] width 124 height 14
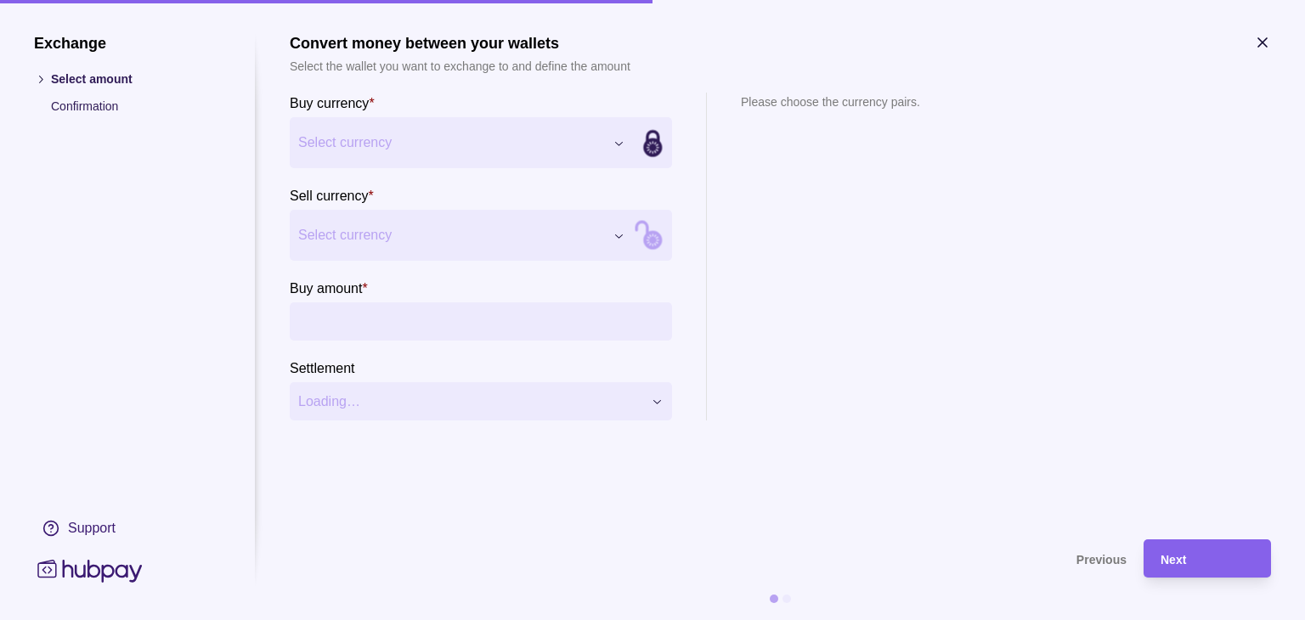
click at [646, 140] on icon at bounding box center [653, 142] width 229 height 229
click at [629, 619] on div "Exchange Select amount Confirmation Support Convert money between your wallets …" at bounding box center [652, 620] width 1305 height 0
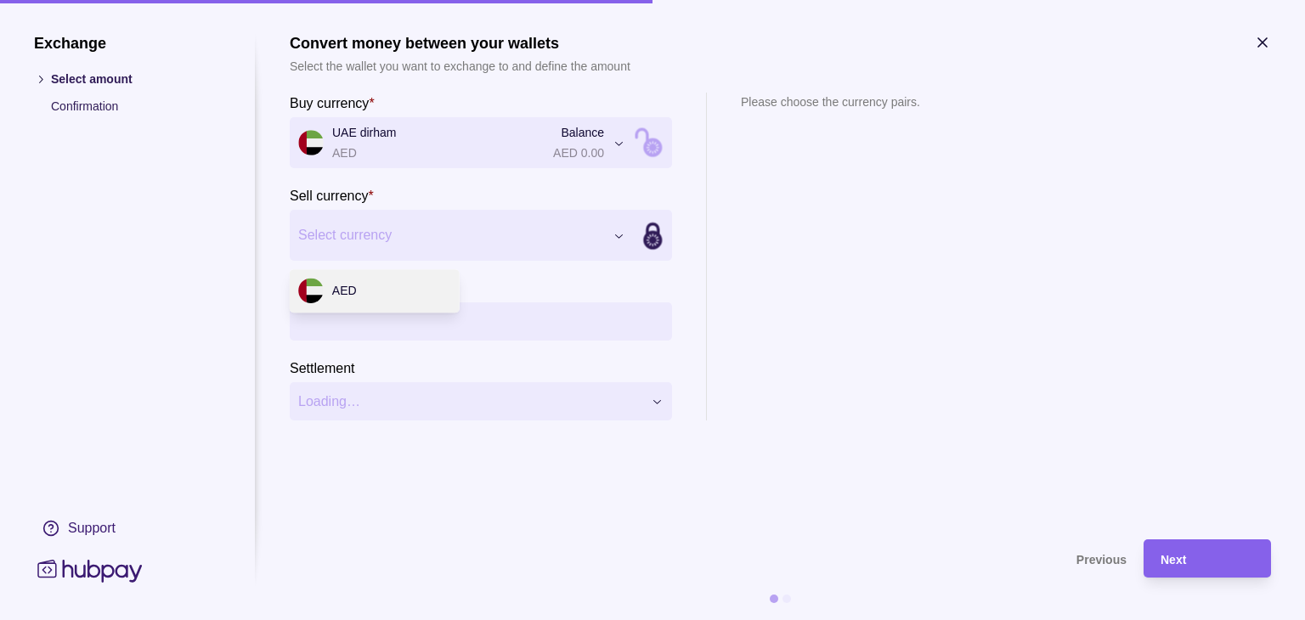
click at [585, 619] on div "Exchange Select amount Confirmation Support Convert money between your wallets …" at bounding box center [652, 620] width 1305 height 0
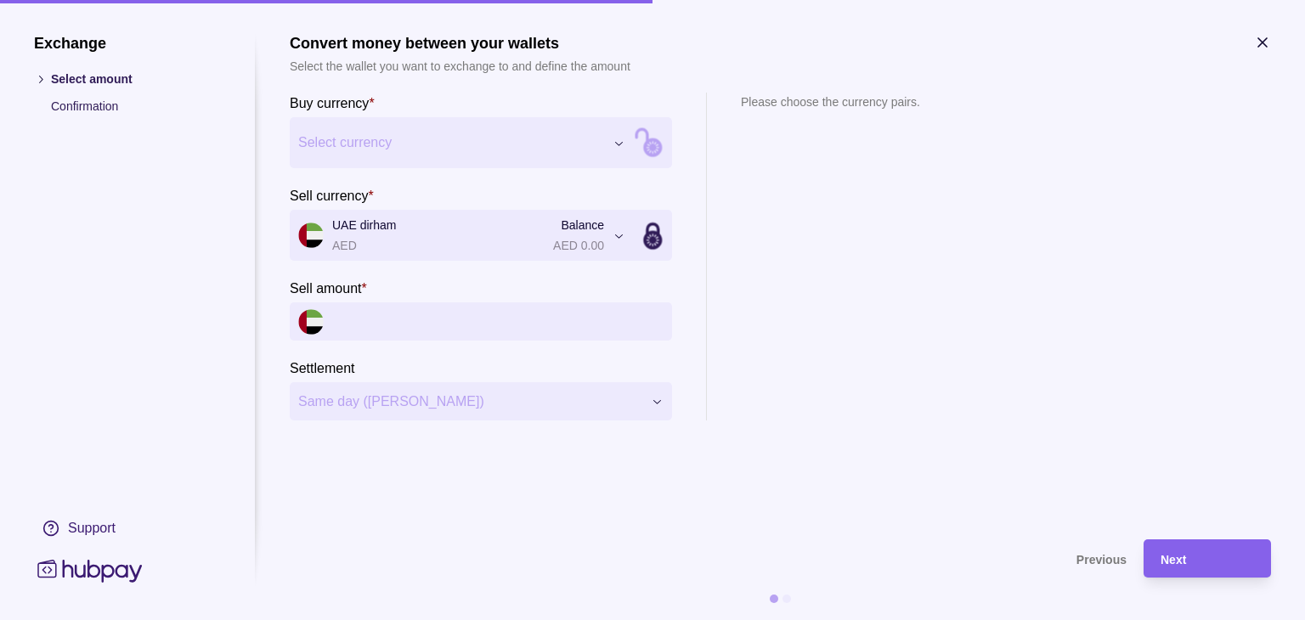
click at [353, 310] on input "Sell amount *" at bounding box center [497, 321] width 331 height 38
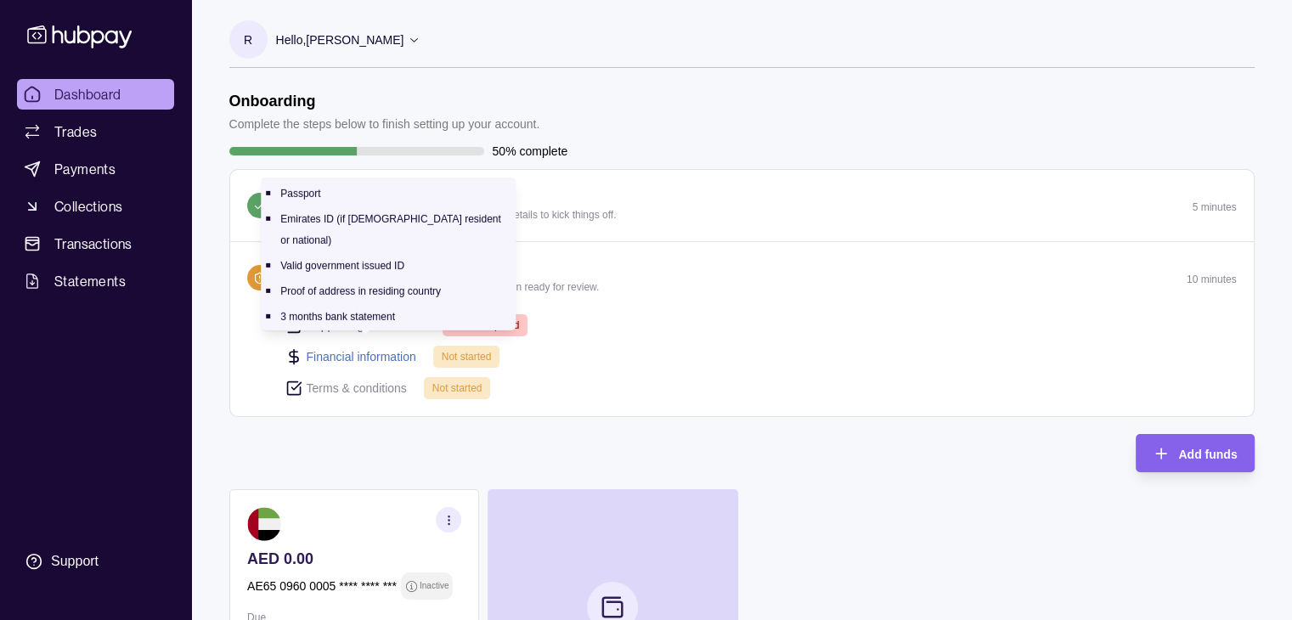
click at [388, 327] on link "Supporting documents" at bounding box center [366, 325] width 119 height 19
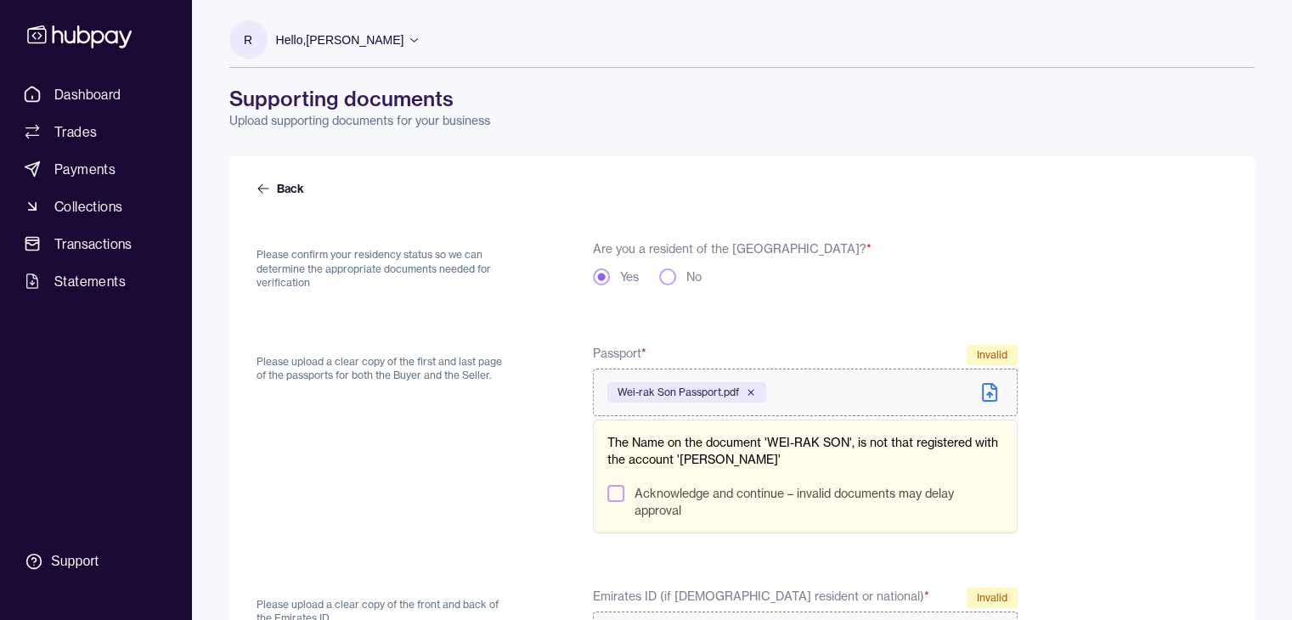
click at [679, 283] on div "No" at bounding box center [680, 276] width 42 height 17
click at [671, 276] on button "No" at bounding box center [667, 276] width 17 height 17
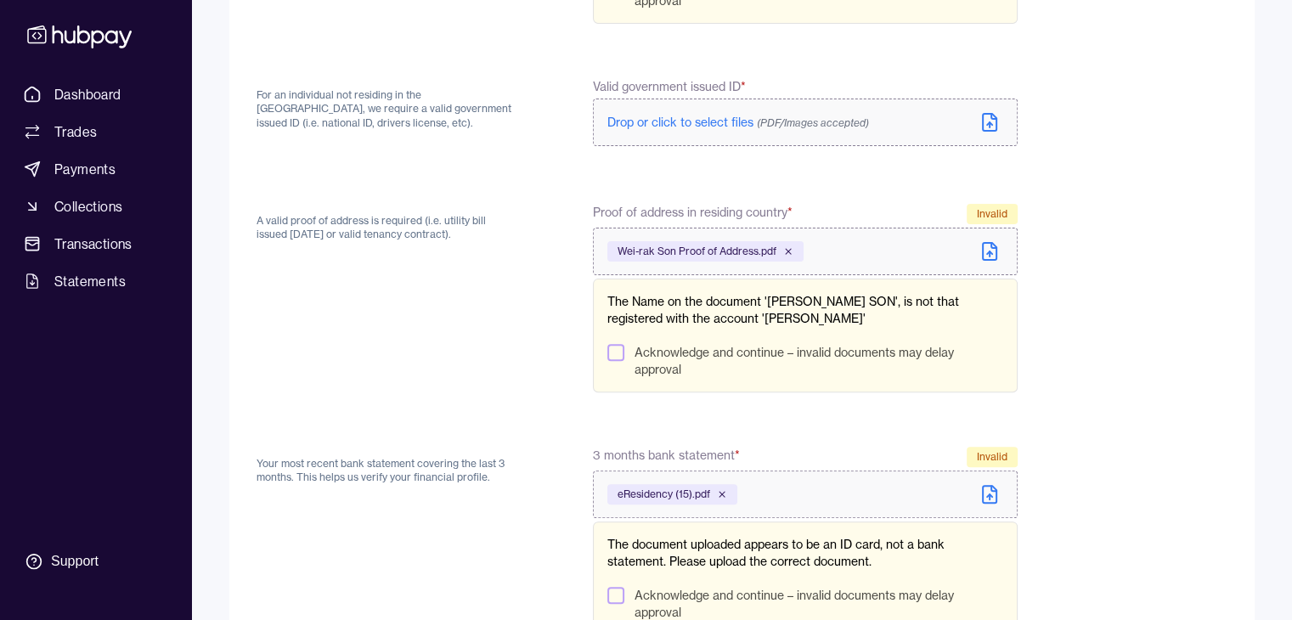
scroll to position [595, 0]
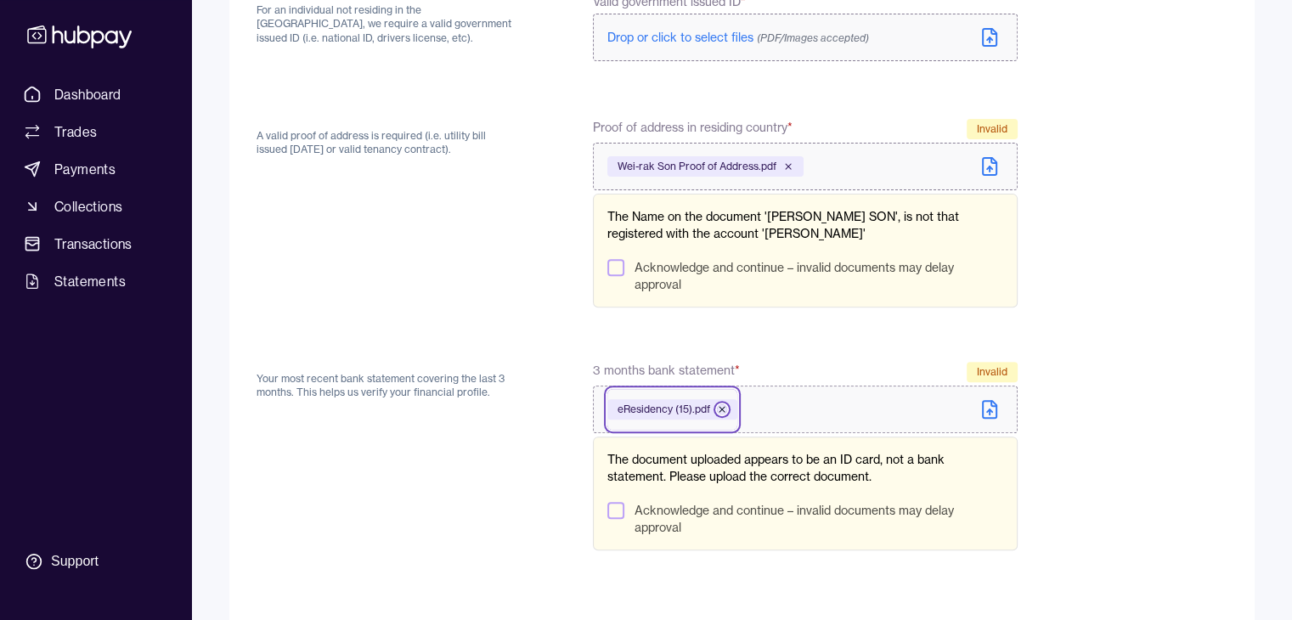
click at [726, 409] on icon at bounding box center [722, 409] width 10 height 10
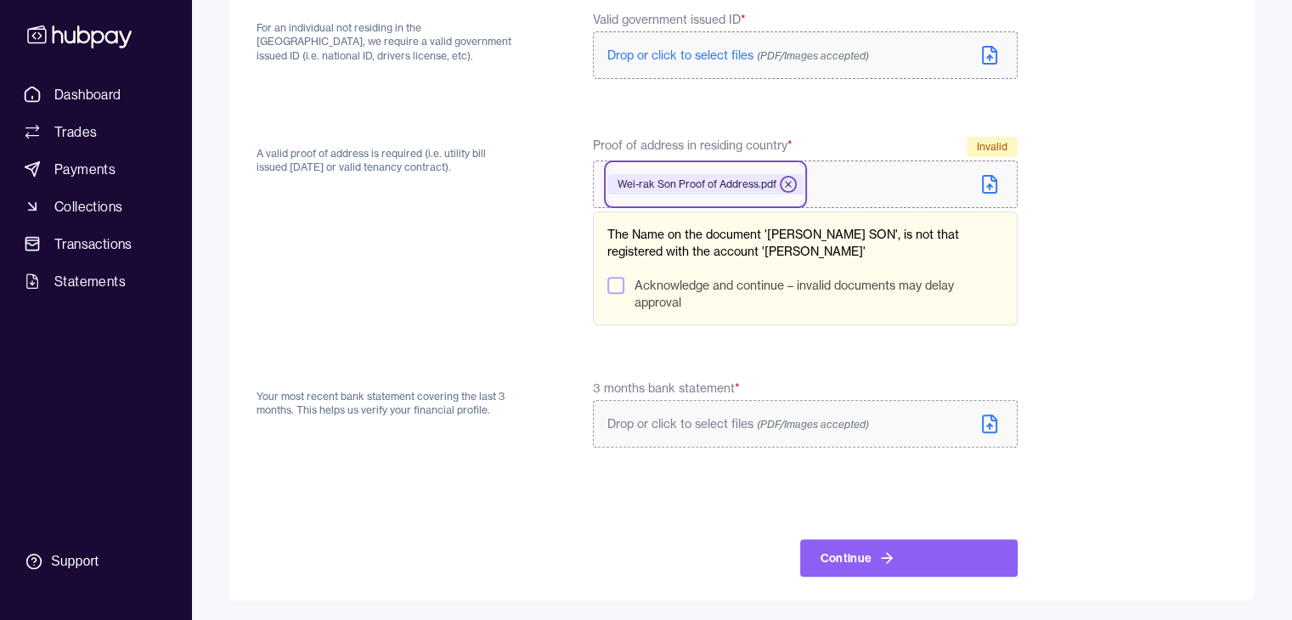
click at [793, 185] on div "Wei-rak Son Proof of Address.pdf" at bounding box center [705, 184] width 196 height 20
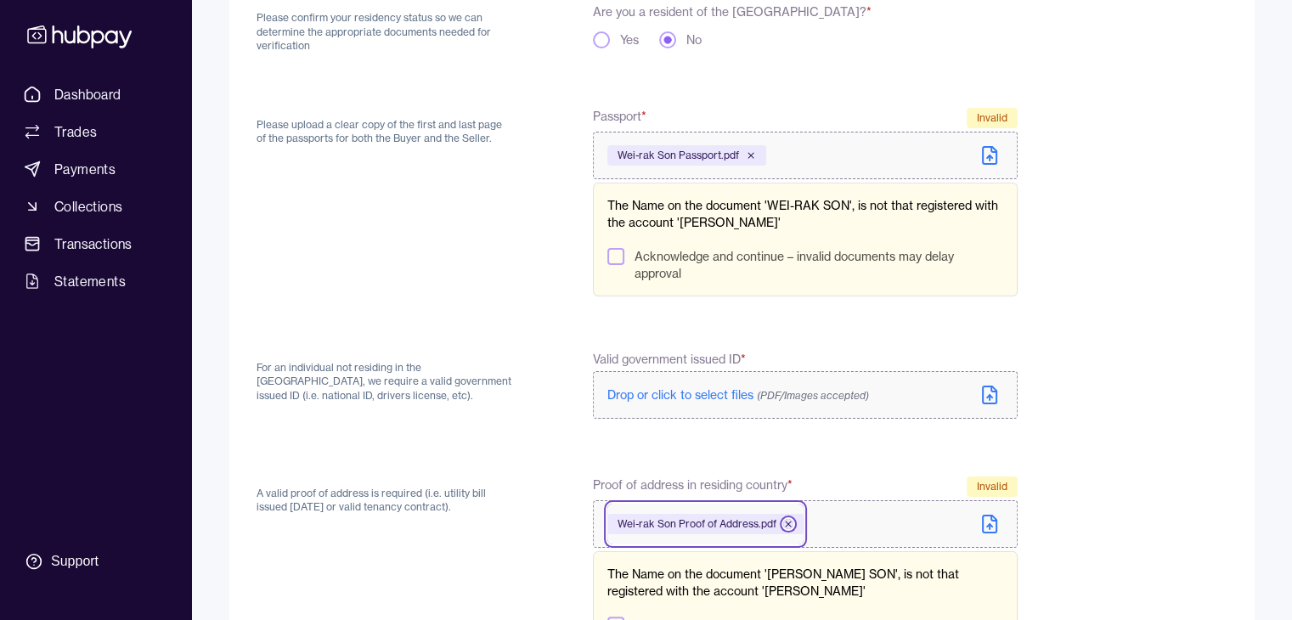
scroll to position [152, 0]
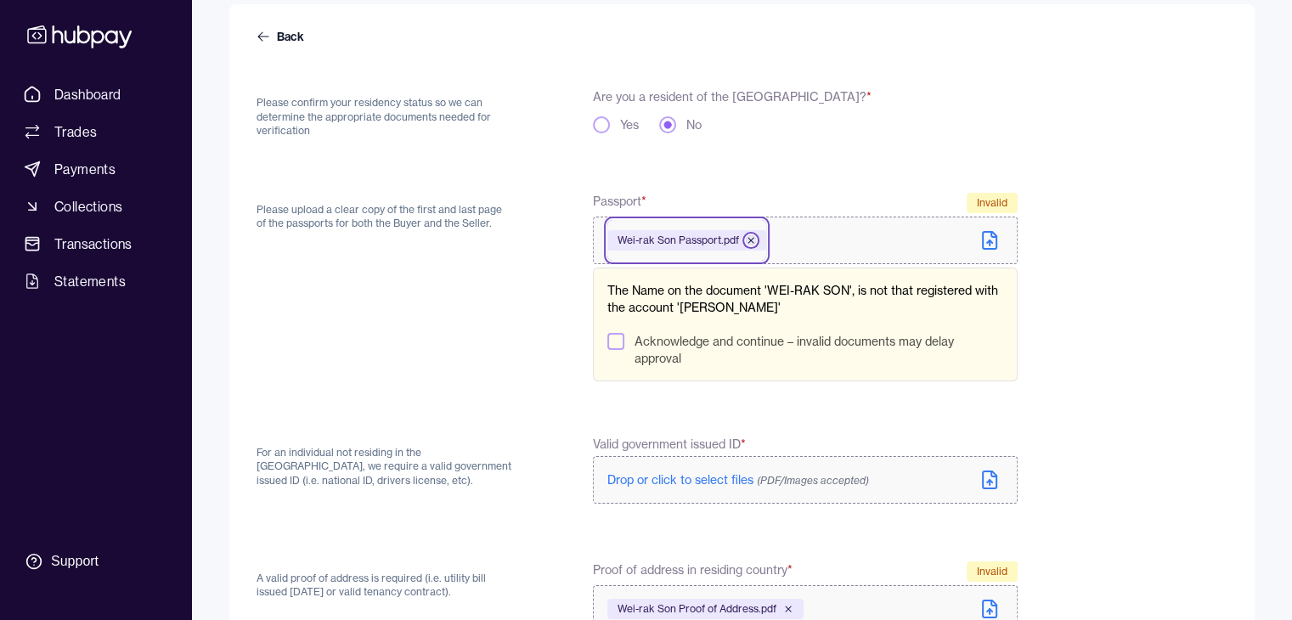
click at [749, 235] on icon at bounding box center [751, 240] width 10 height 10
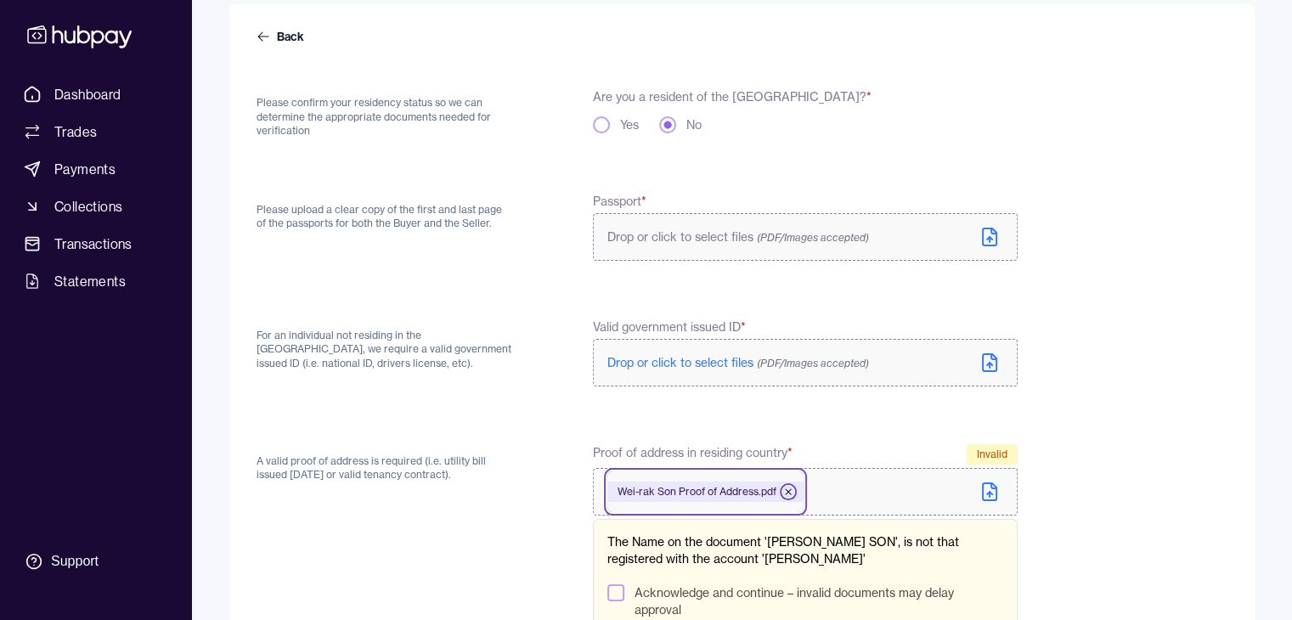
click at [785, 487] on icon at bounding box center [788, 492] width 10 height 10
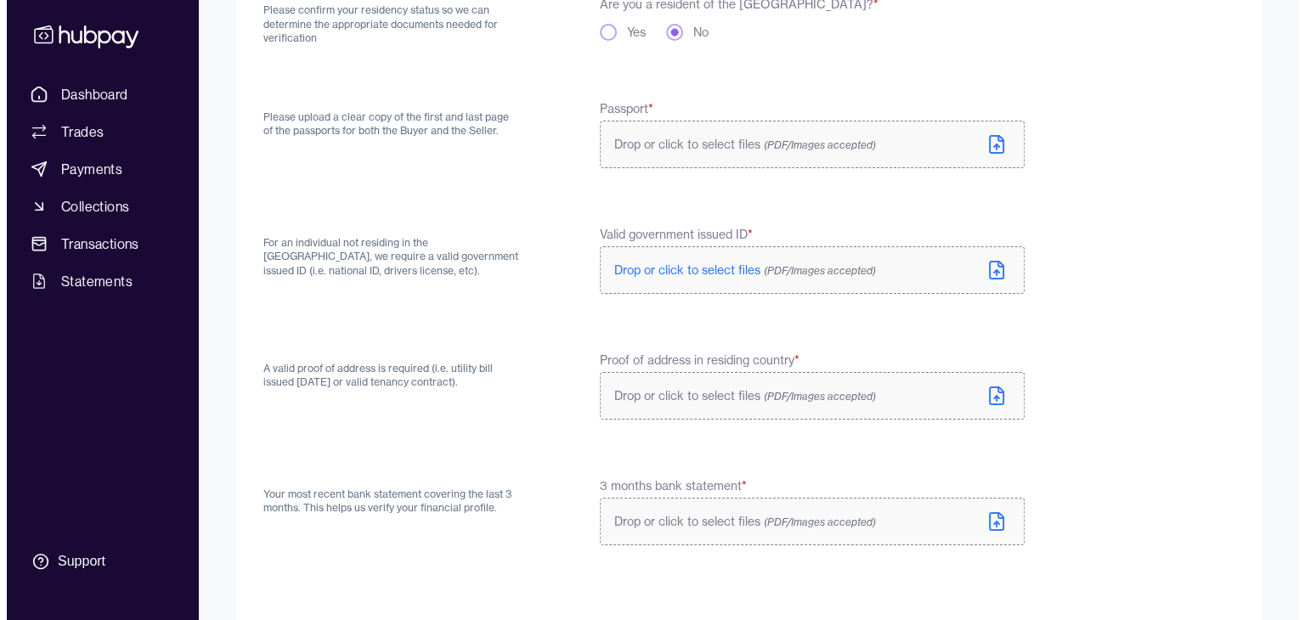
scroll to position [0, 0]
